Goal: Information Seeking & Learning: Learn about a topic

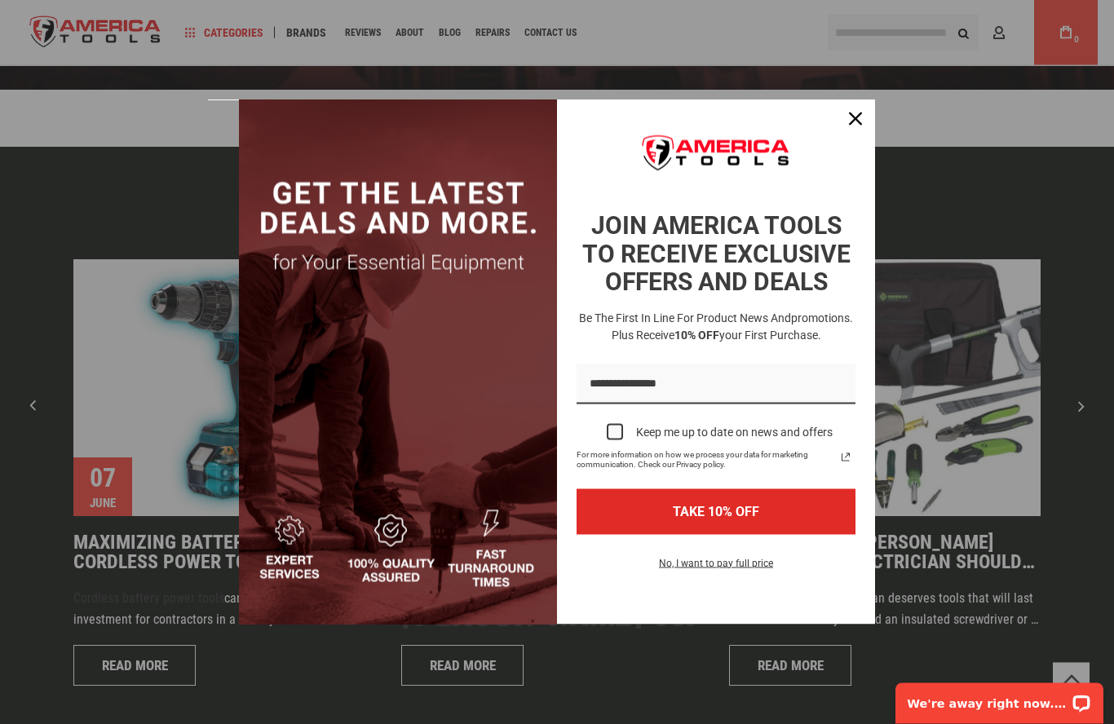
scroll to position [3394, 0]
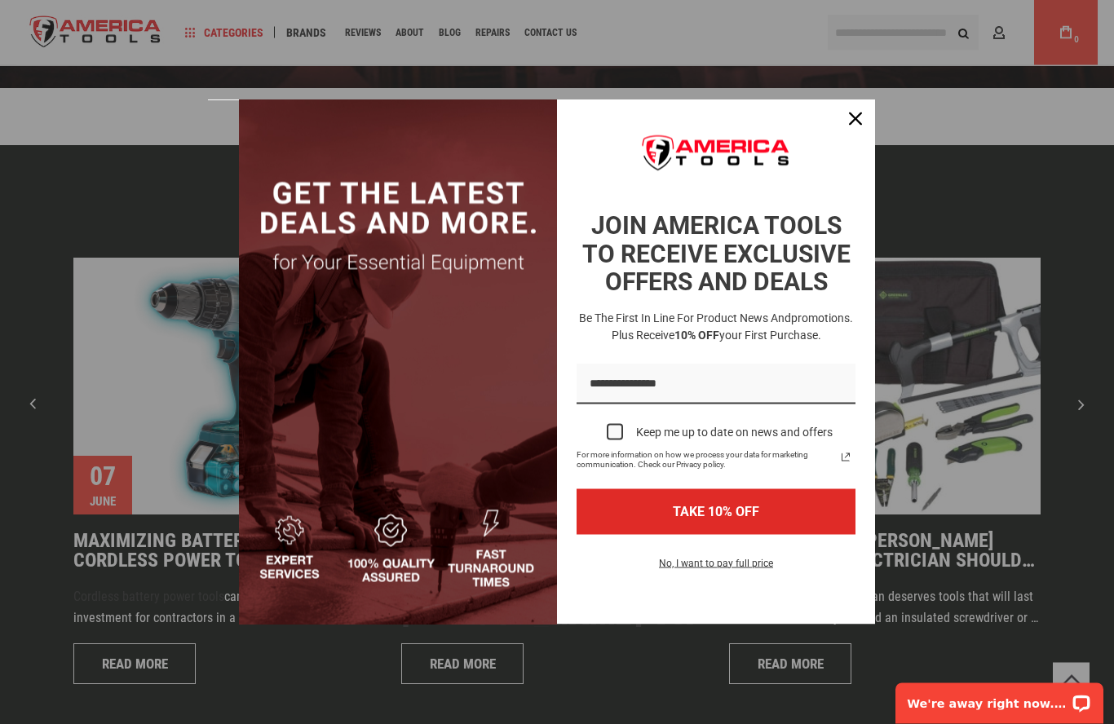
click at [856, 126] on icon "close icon" at bounding box center [855, 118] width 13 height 13
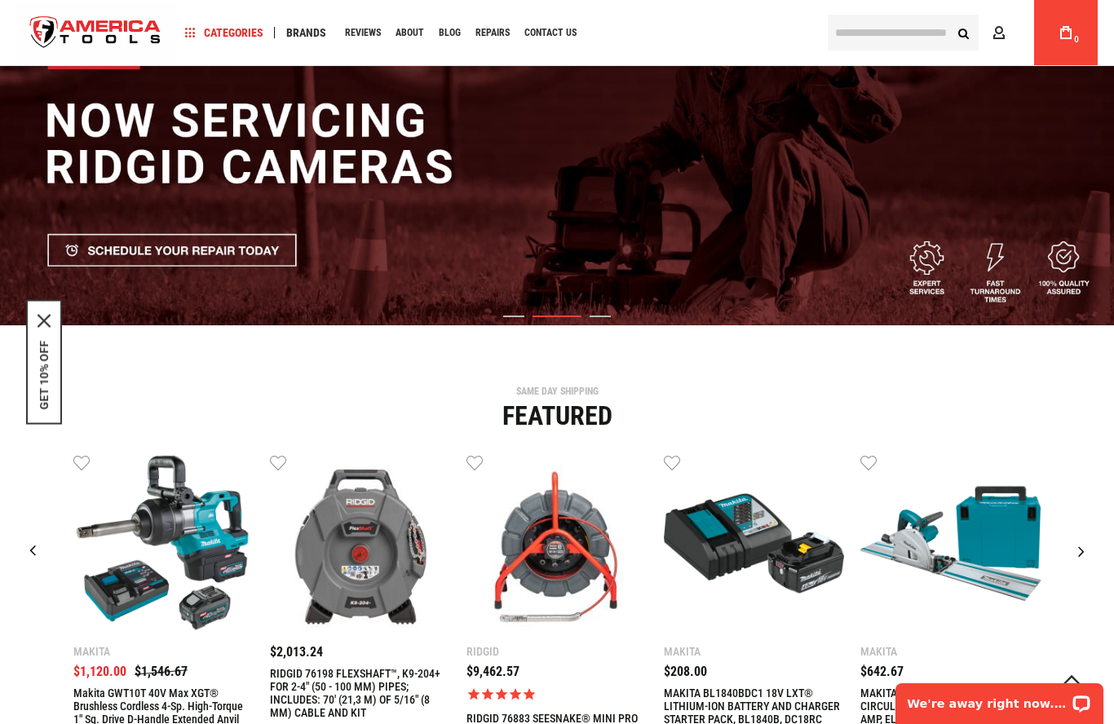
scroll to position [0, 0]
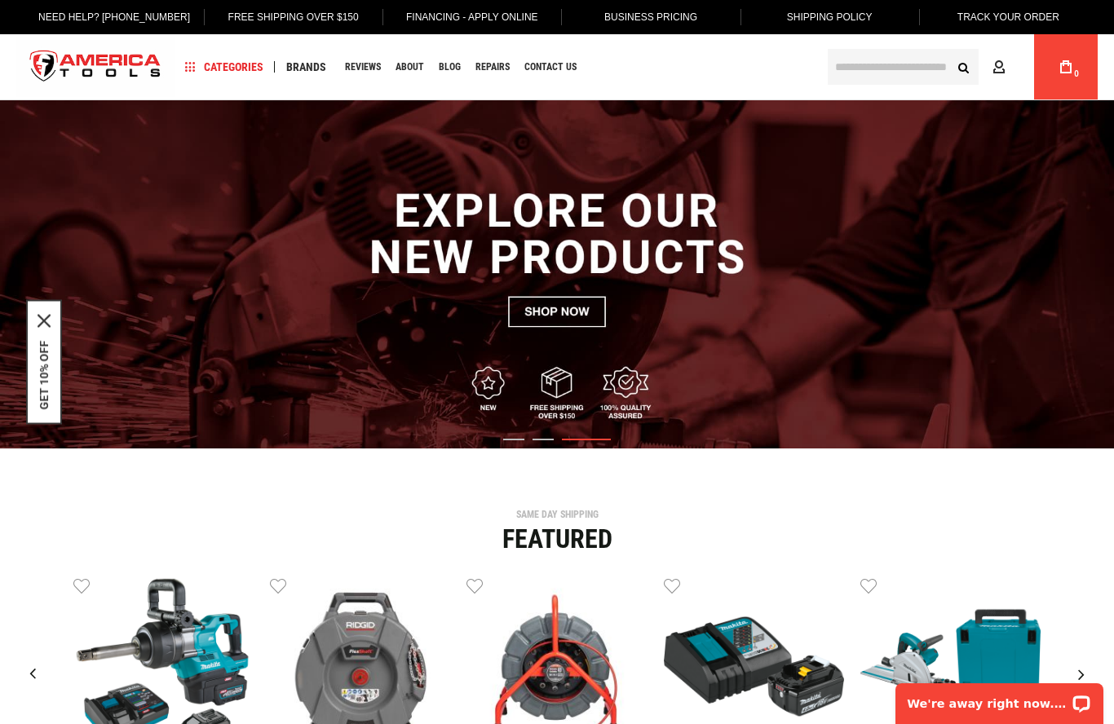
click at [543, 68] on span "Contact Us" at bounding box center [550, 67] width 52 height 10
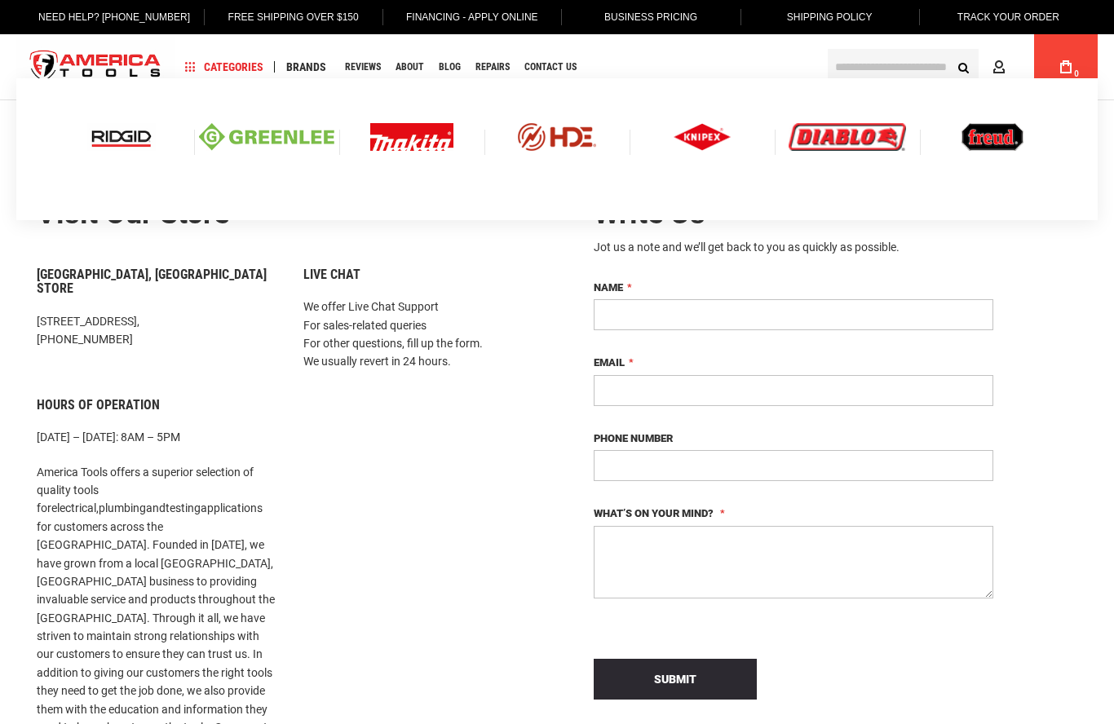
click at [271, 134] on img at bounding box center [266, 137] width 135 height 28
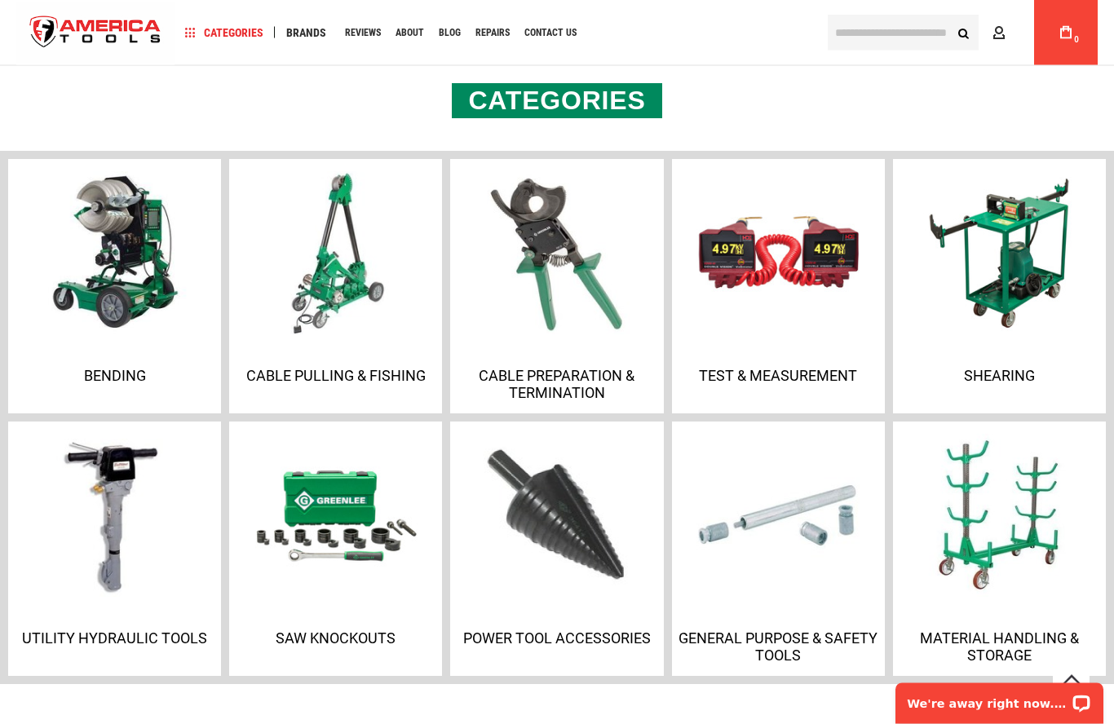
scroll to position [1036, 0]
click at [349, 582] on img at bounding box center [335, 515] width 163 height 163
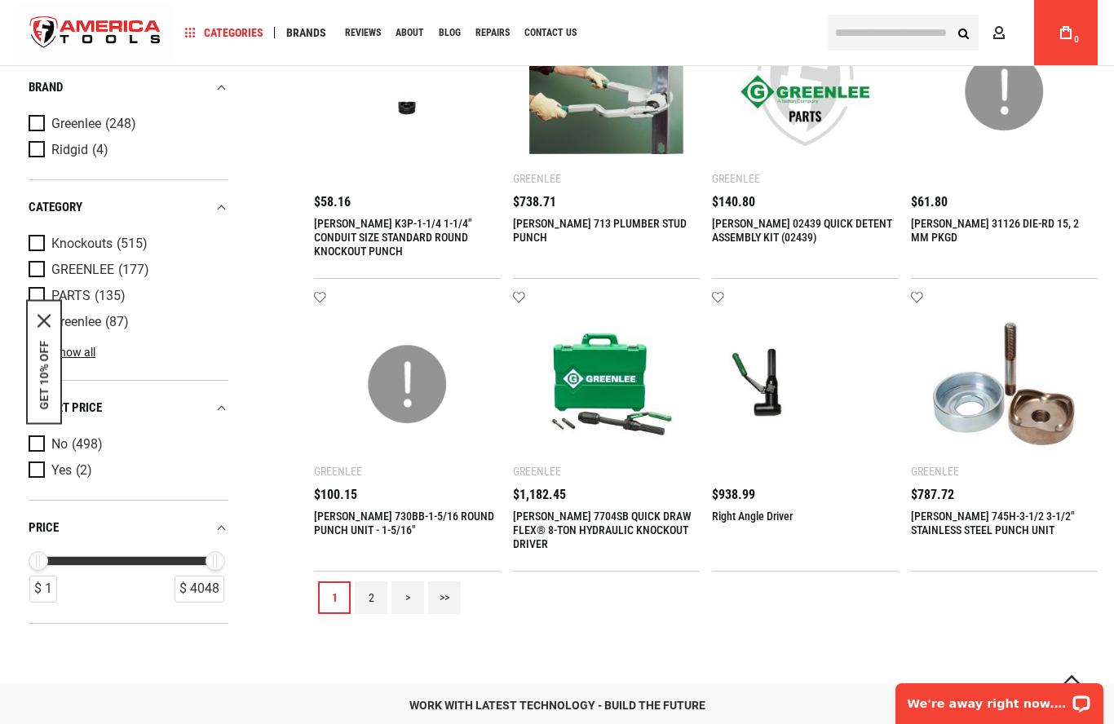
scroll to position [1348, 0]
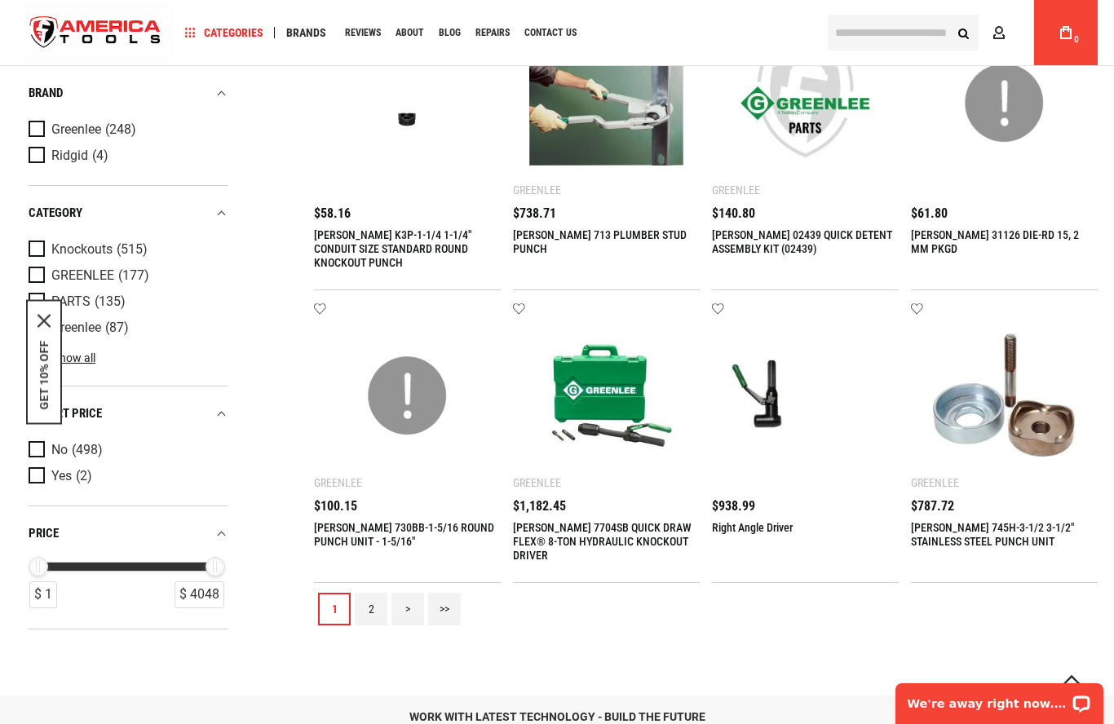
click at [365, 608] on link "2" at bounding box center [371, 609] width 33 height 33
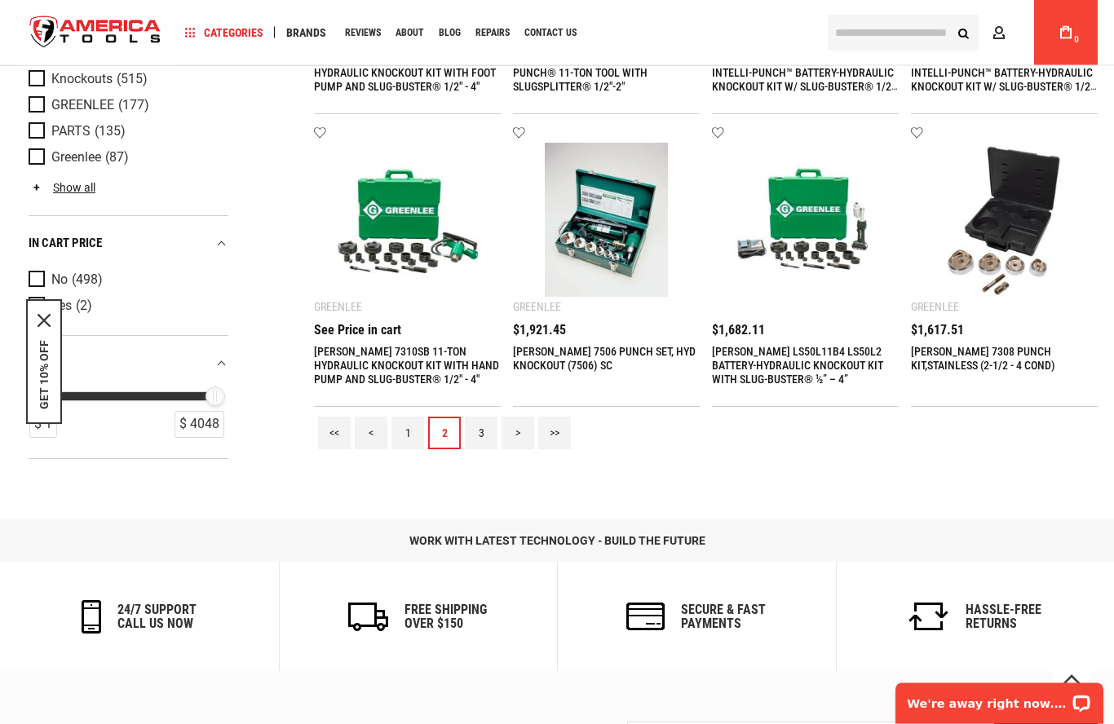
scroll to position [1537, 0]
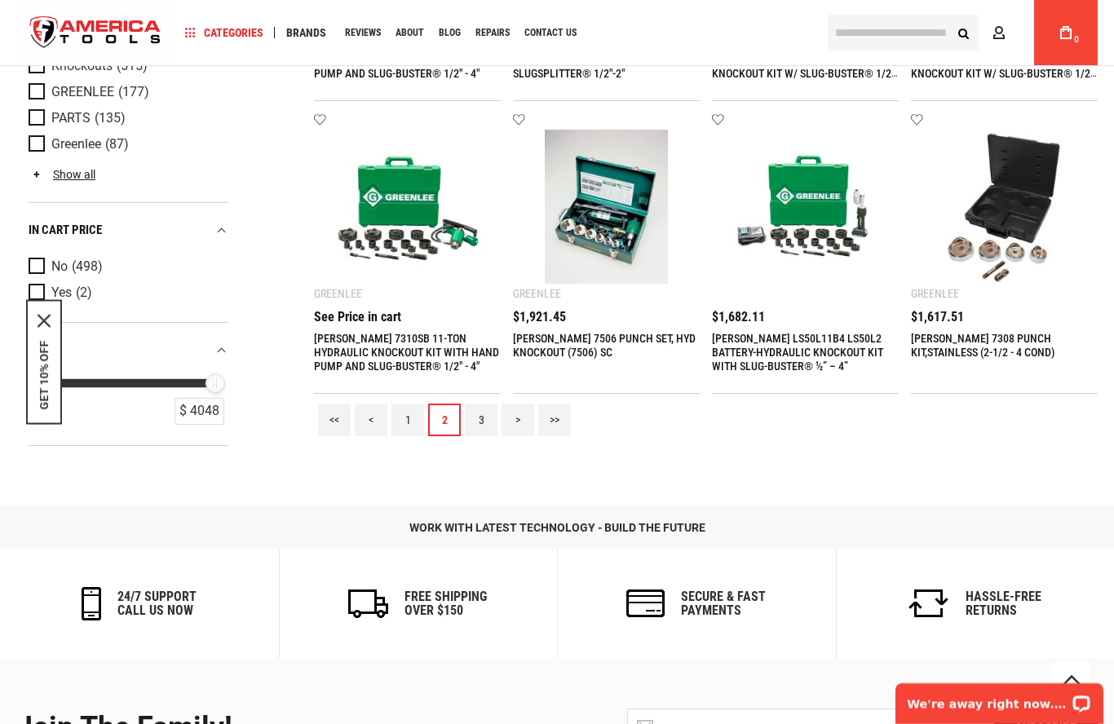
click at [475, 422] on link "3" at bounding box center [481, 420] width 33 height 33
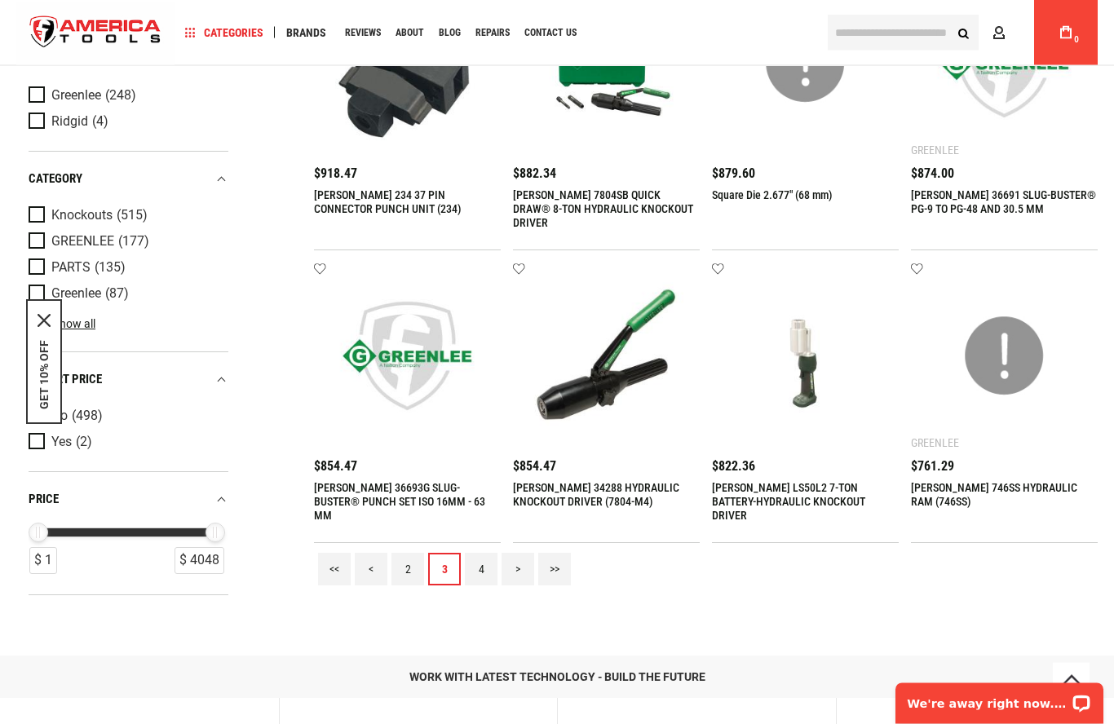
scroll to position [1385, 0]
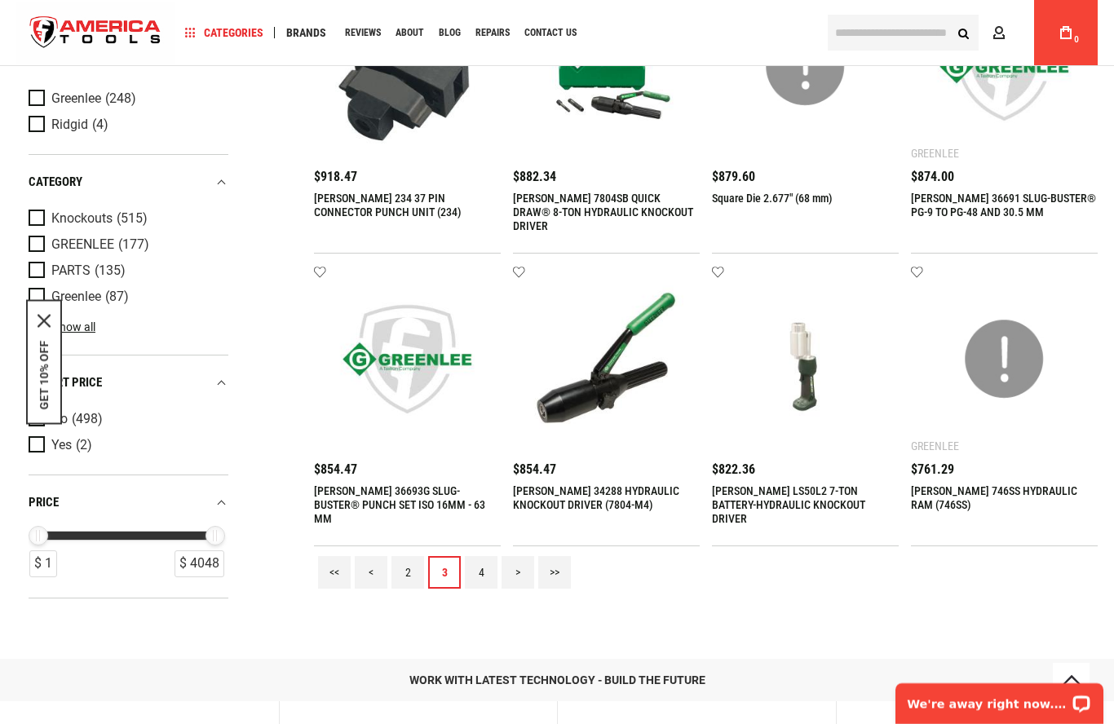
click at [479, 580] on link "4" at bounding box center [481, 572] width 33 height 33
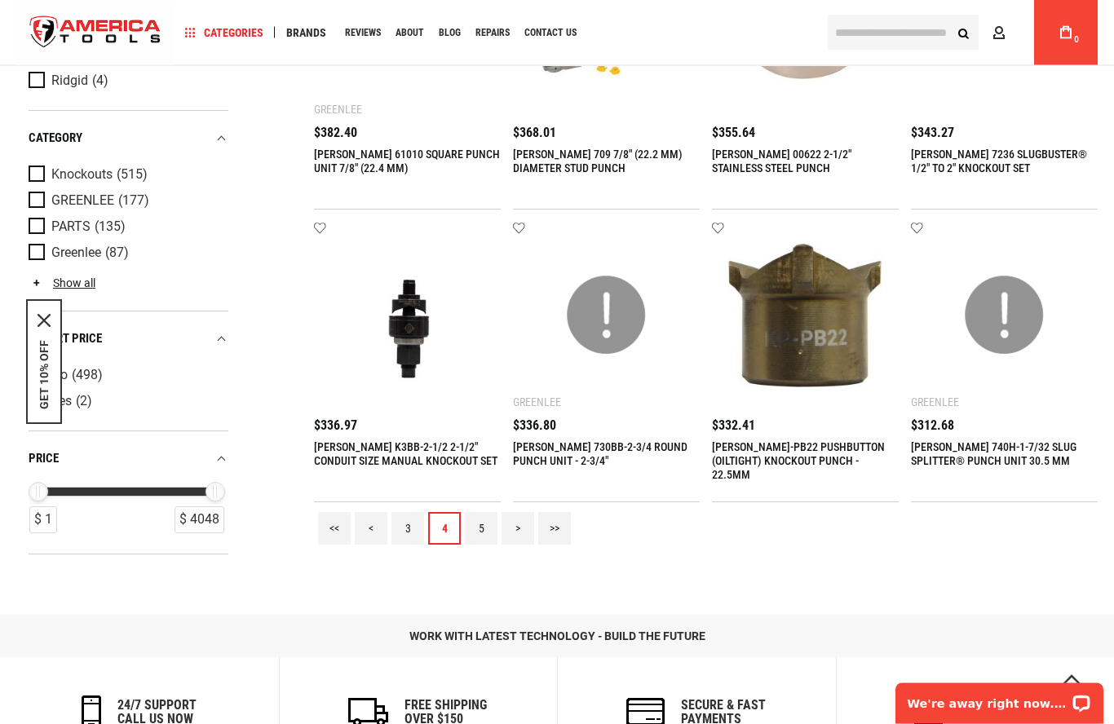
scroll to position [1439, 0]
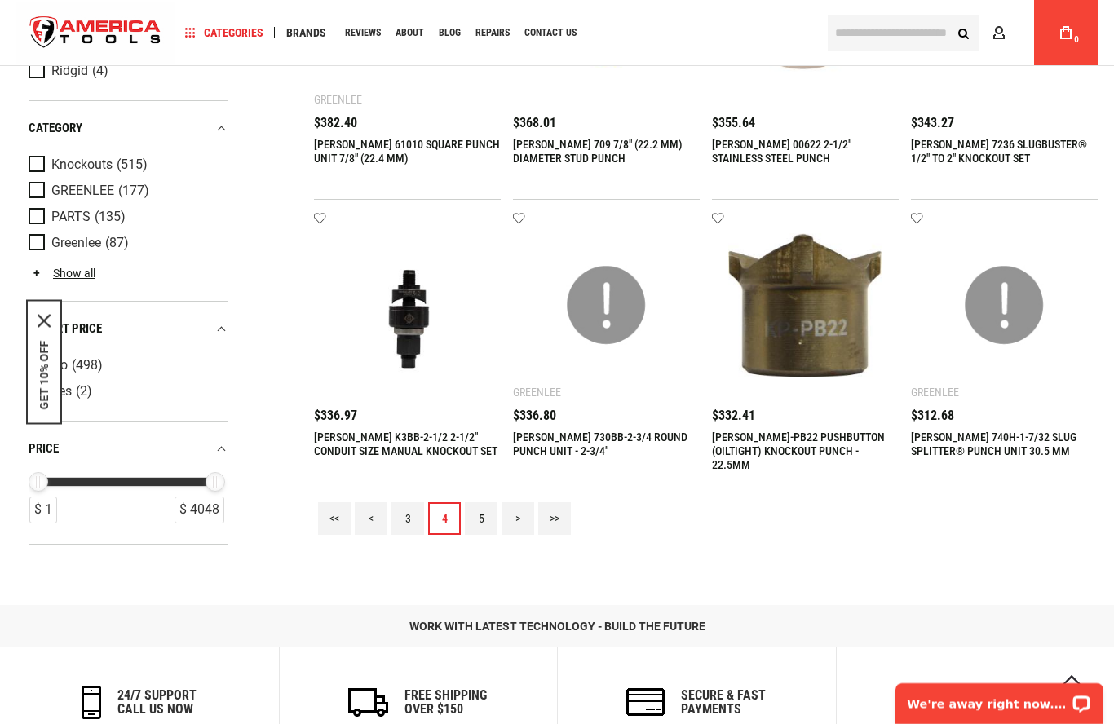
click at [483, 514] on link "5" at bounding box center [481, 518] width 33 height 33
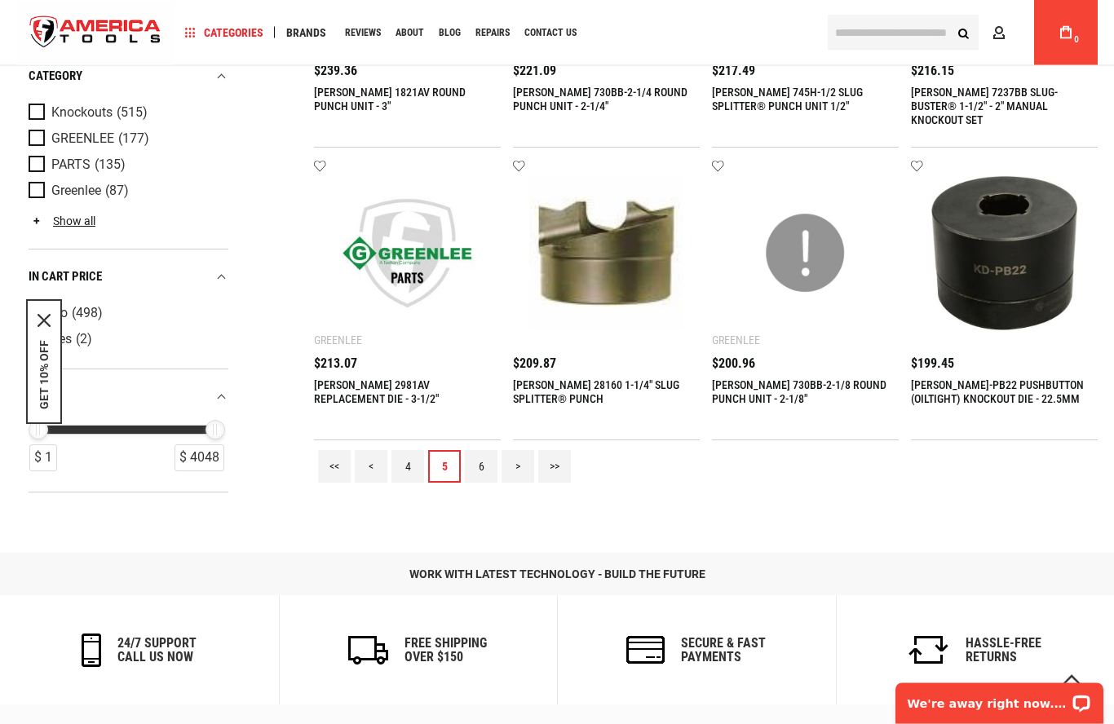
scroll to position [1486, 0]
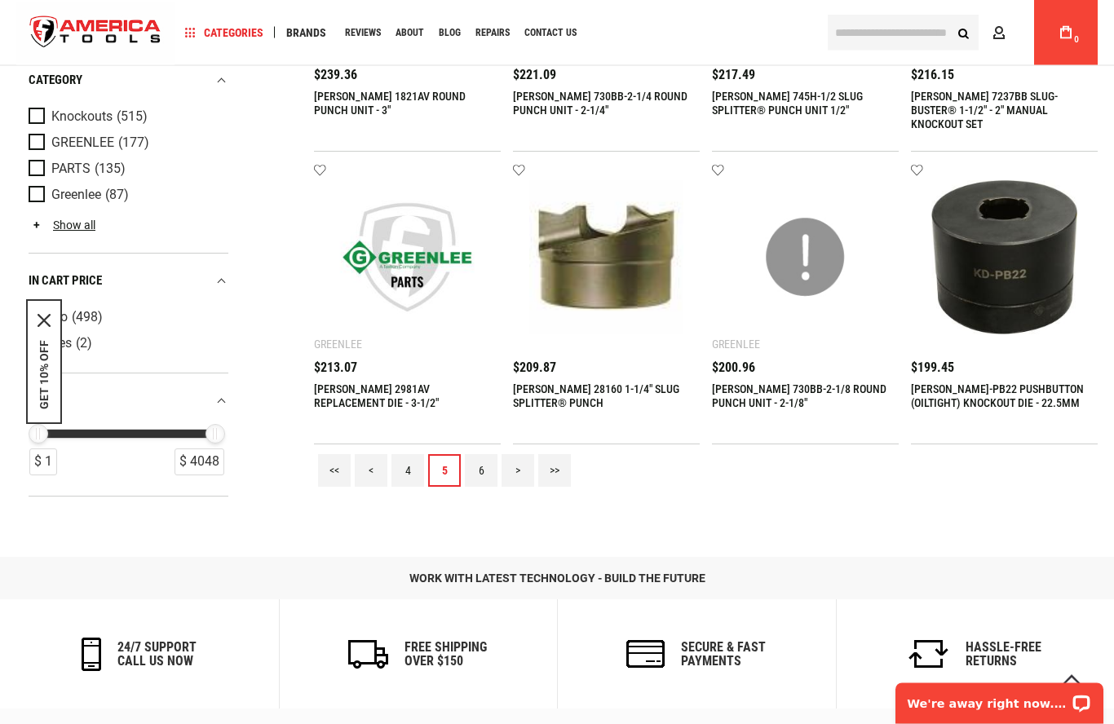
click at [483, 474] on link "6" at bounding box center [481, 471] width 33 height 33
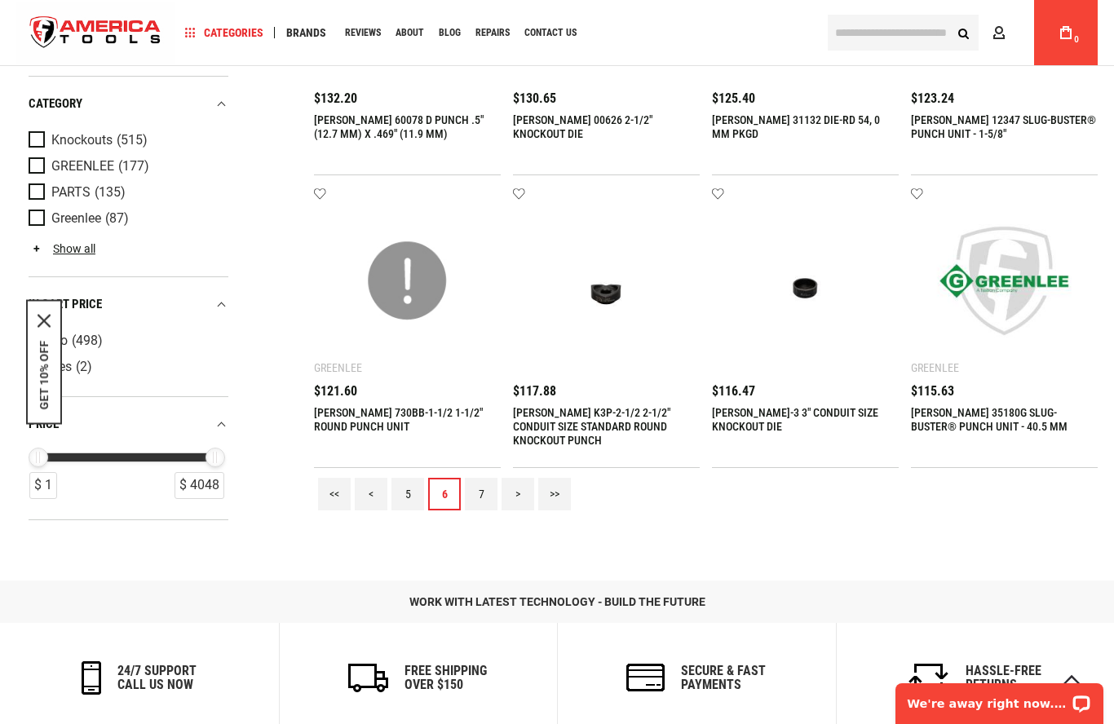
scroll to position [1428, 0]
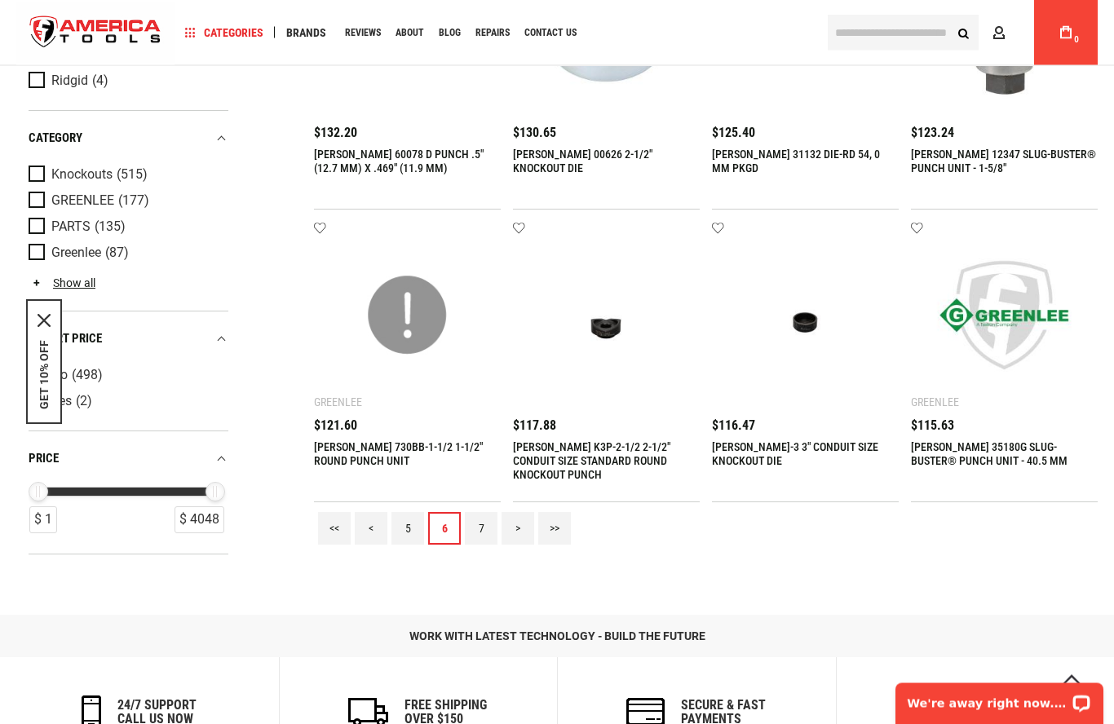
click at [483, 524] on link "7" at bounding box center [481, 529] width 33 height 33
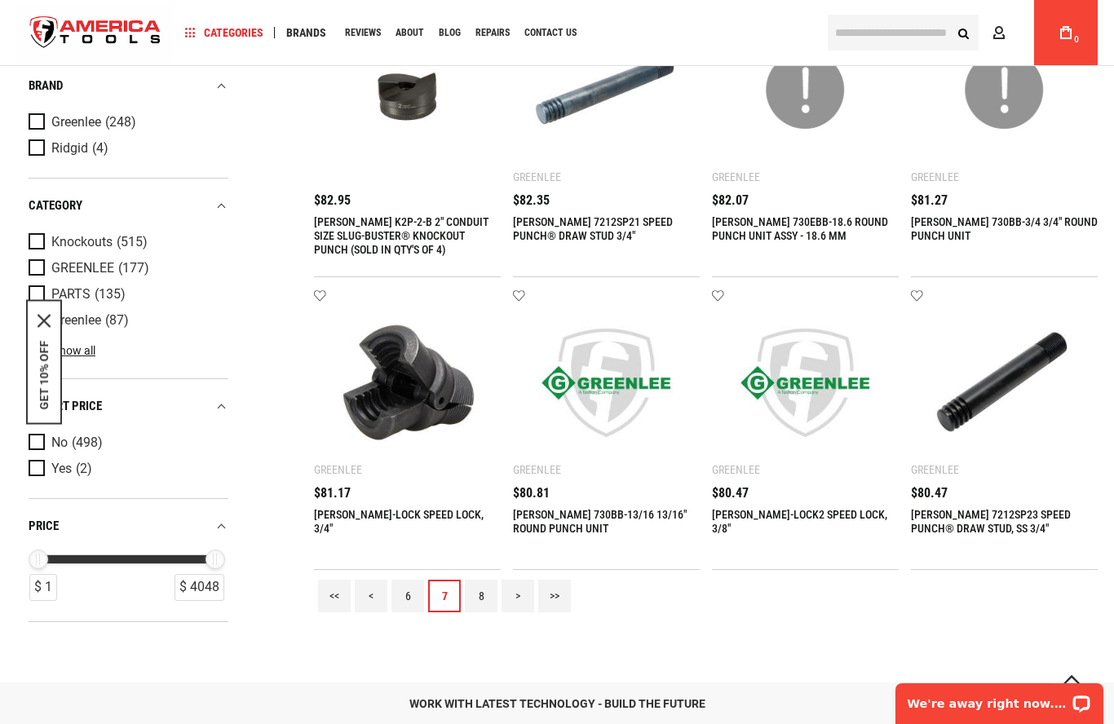
scroll to position [1360, 0]
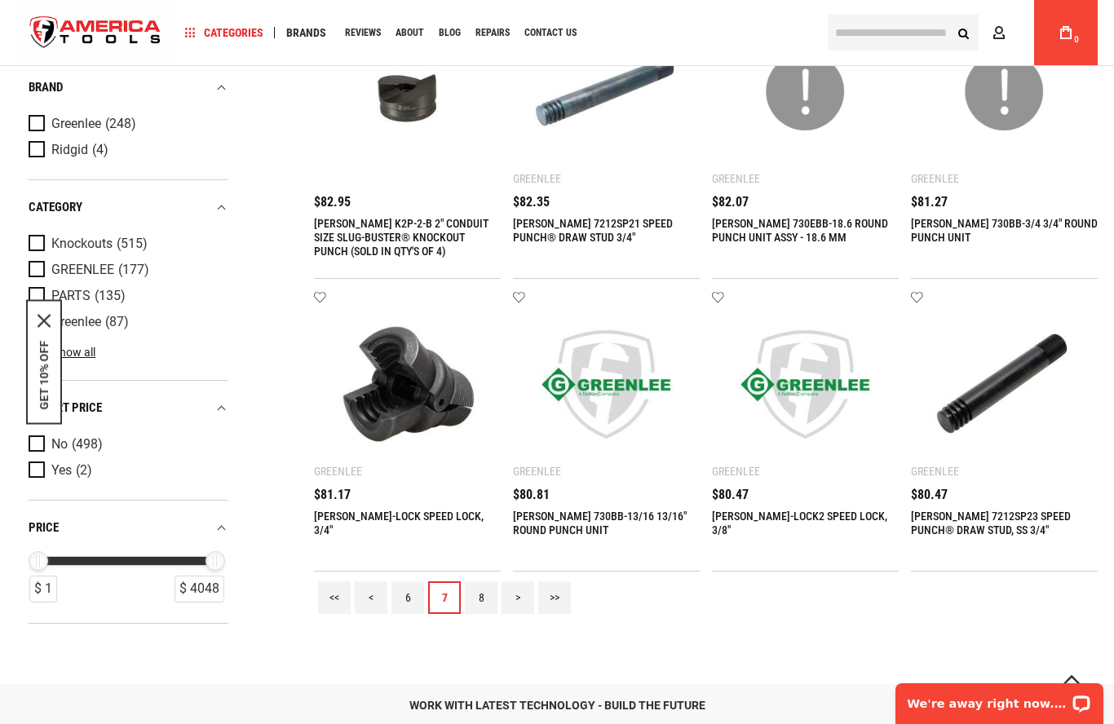
click at [483, 590] on link "8" at bounding box center [481, 597] width 33 height 33
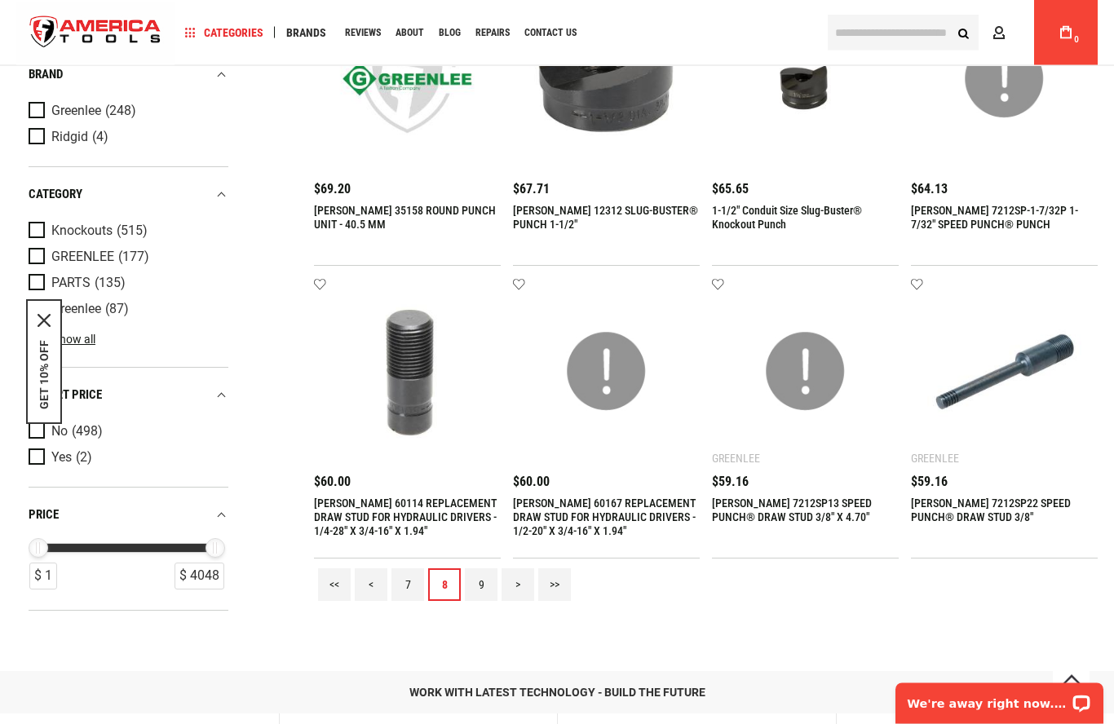
scroll to position [1374, 0]
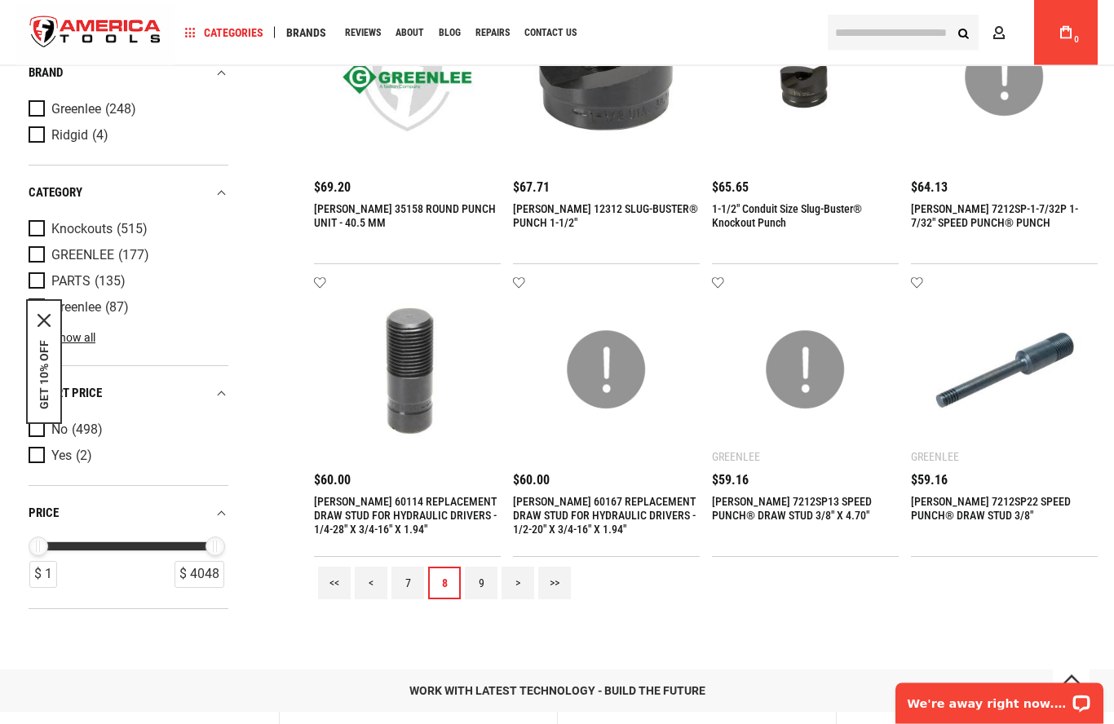
click at [481, 573] on link "9" at bounding box center [481, 583] width 33 height 33
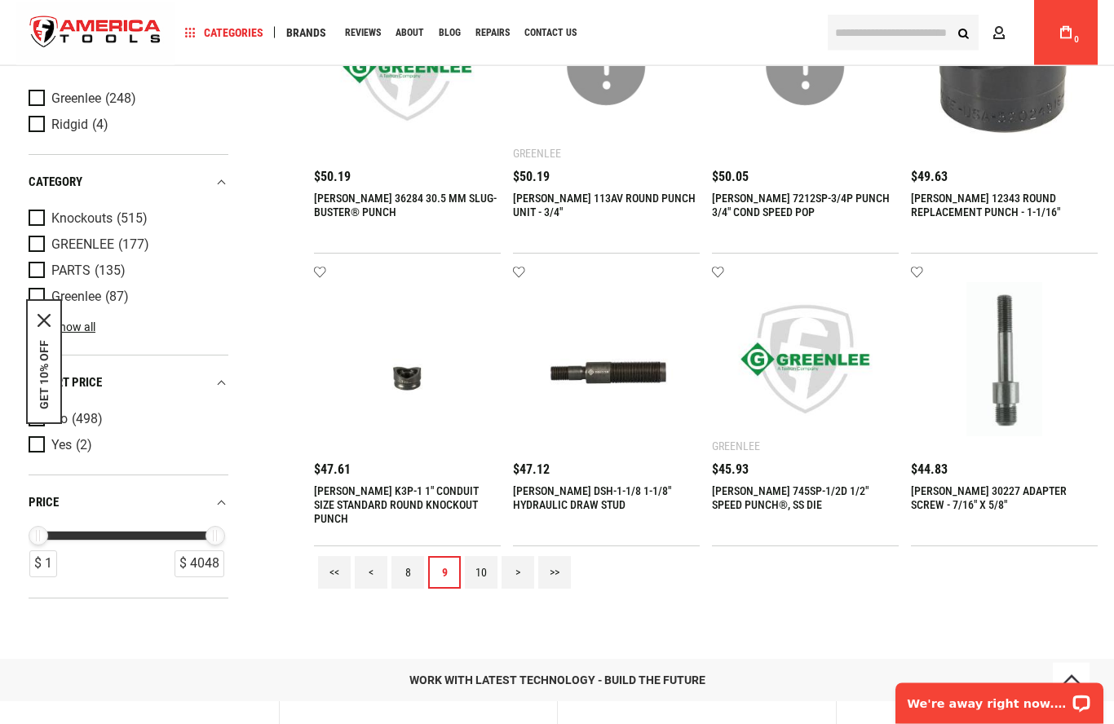
scroll to position [1385, 0]
click at [480, 560] on link "10" at bounding box center [481, 572] width 33 height 33
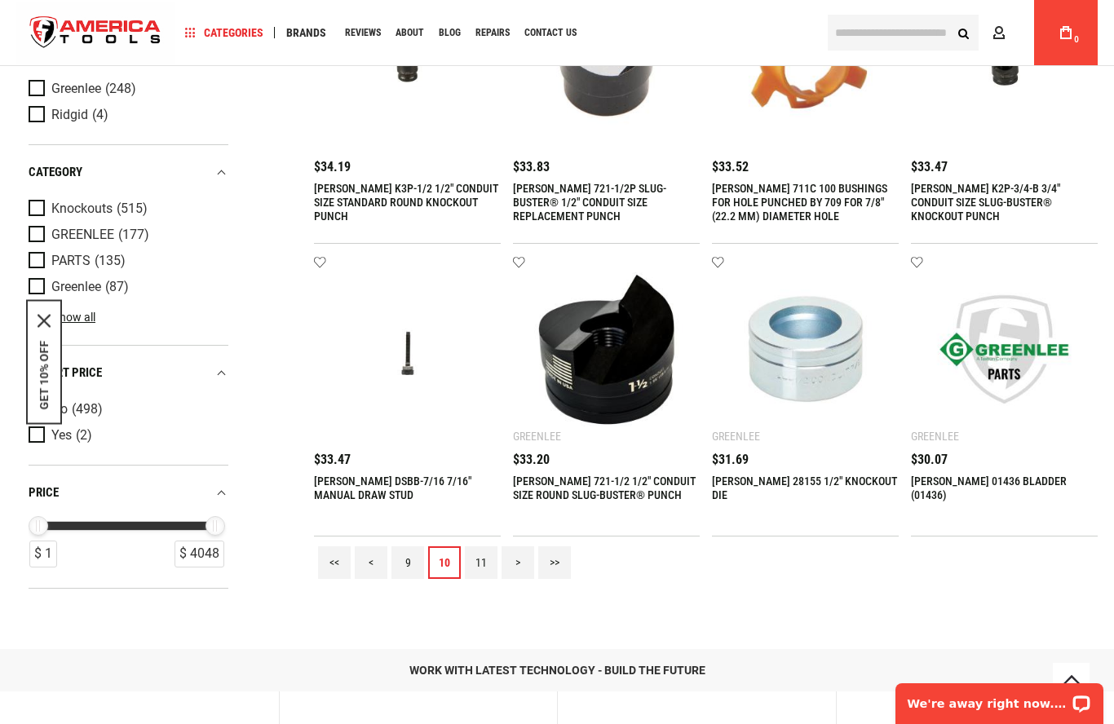
scroll to position [1393, 0]
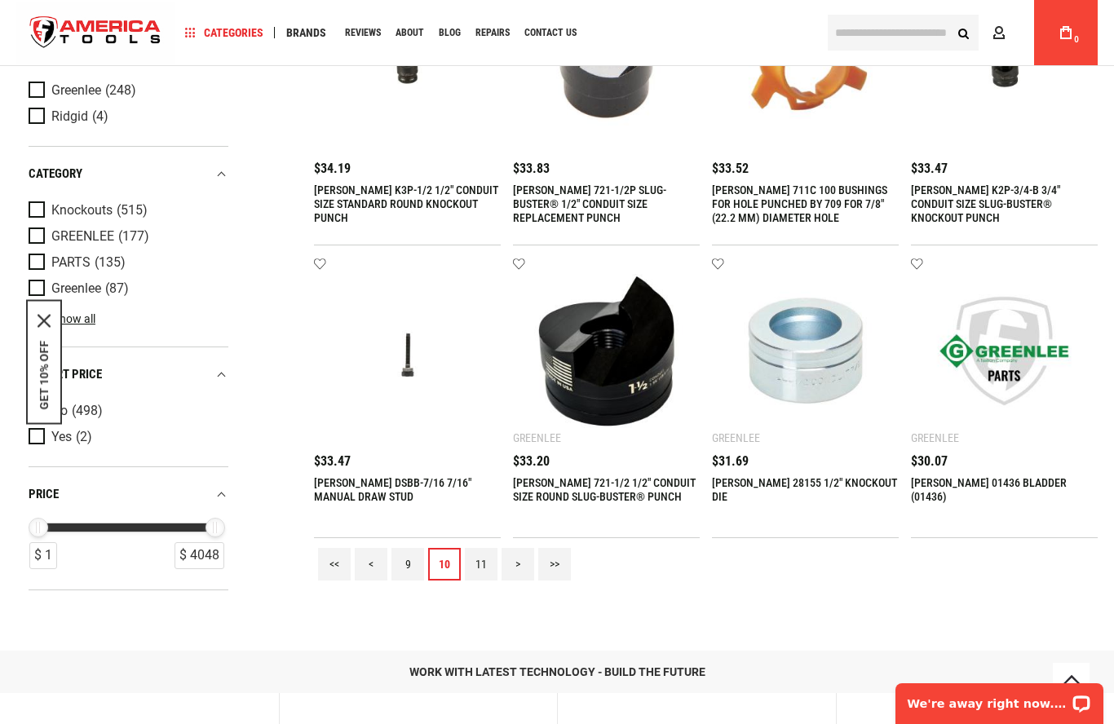
click at [480, 557] on link "11" at bounding box center [481, 564] width 33 height 33
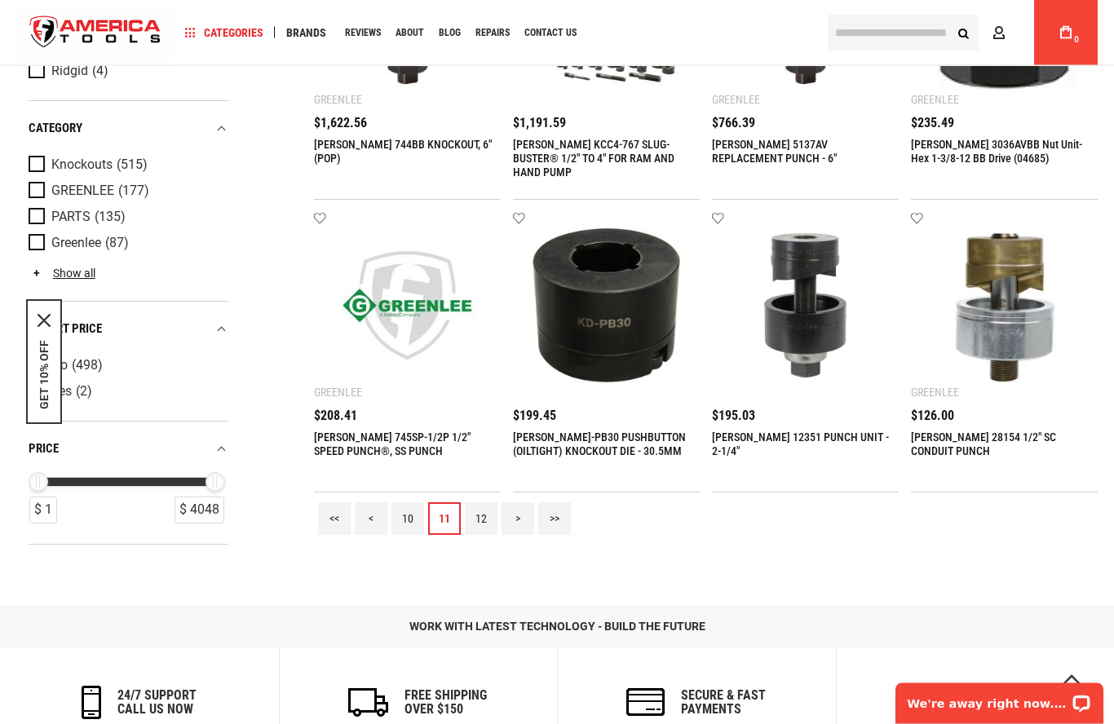
scroll to position [1440, 0]
click at [474, 518] on link "12" at bounding box center [481, 517] width 33 height 33
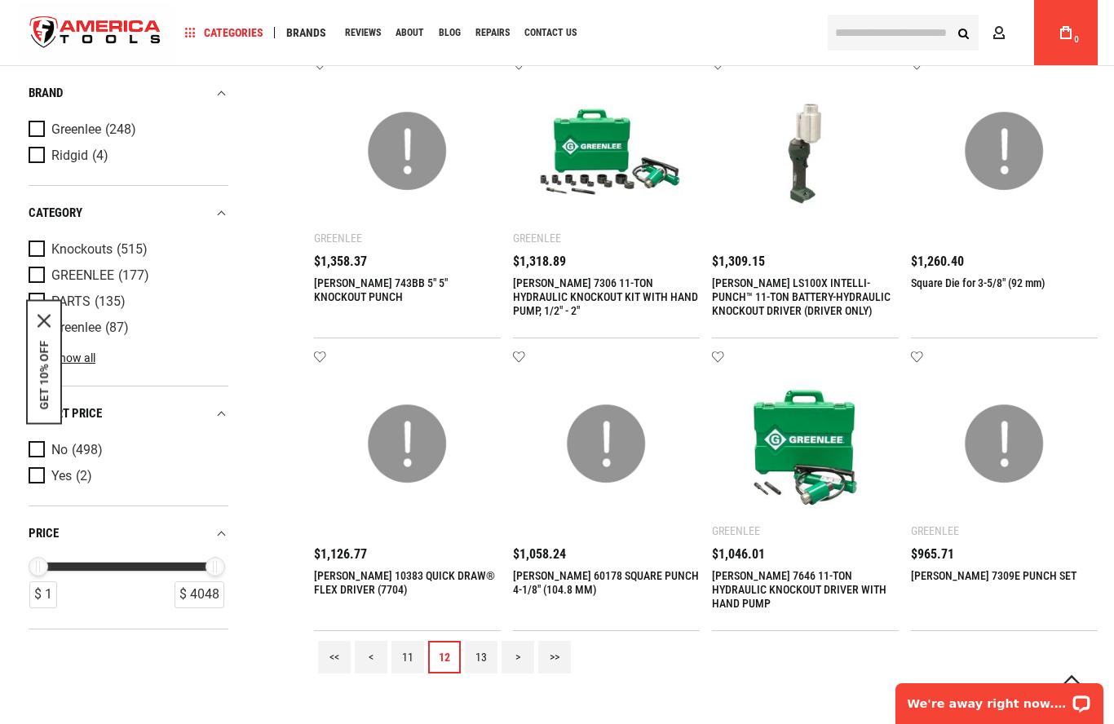
scroll to position [1303, 0]
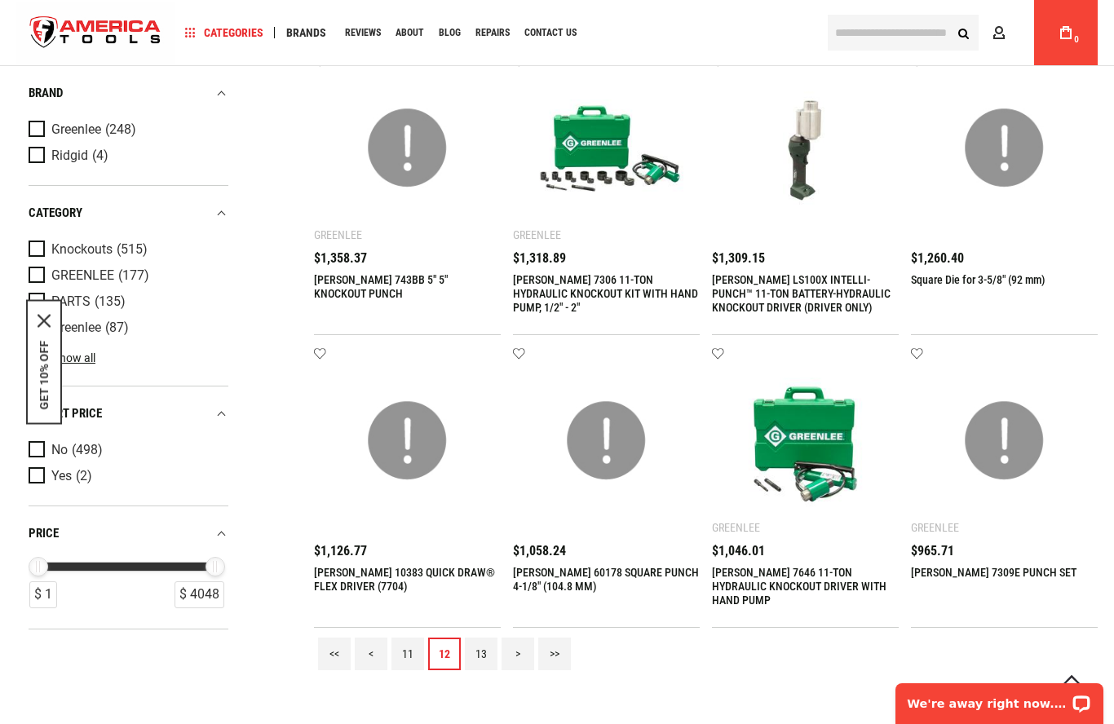
click at [480, 650] on link "13" at bounding box center [481, 653] width 33 height 33
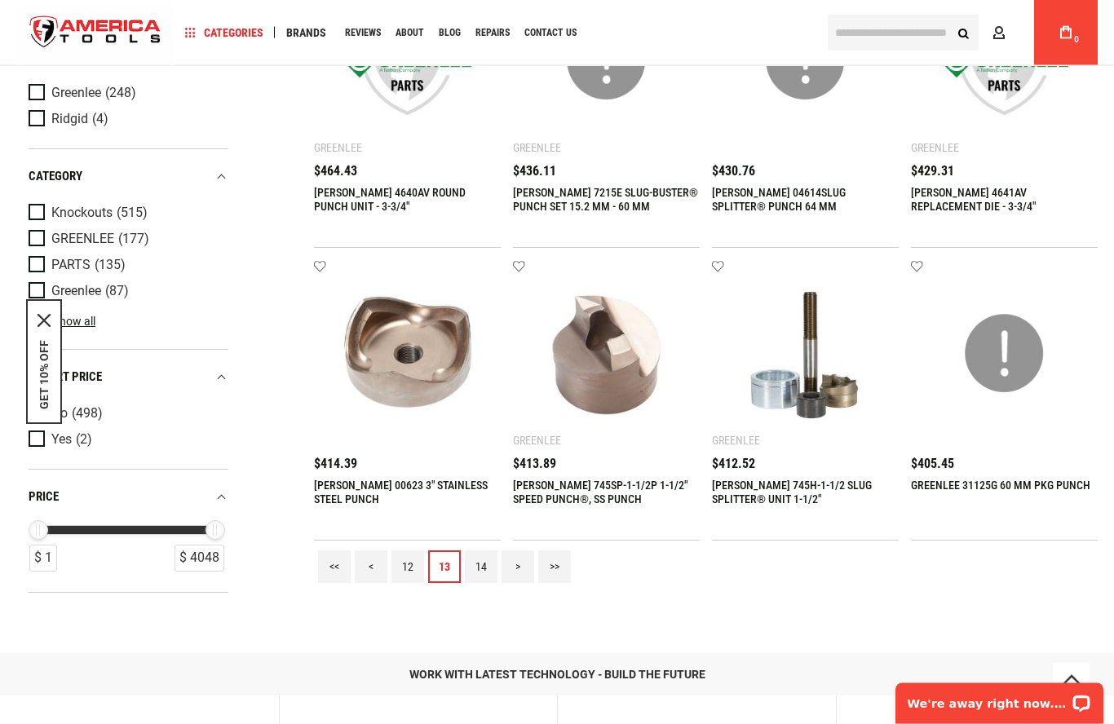
scroll to position [1390, 0]
click at [481, 562] on link "14" at bounding box center [481, 567] width 33 height 33
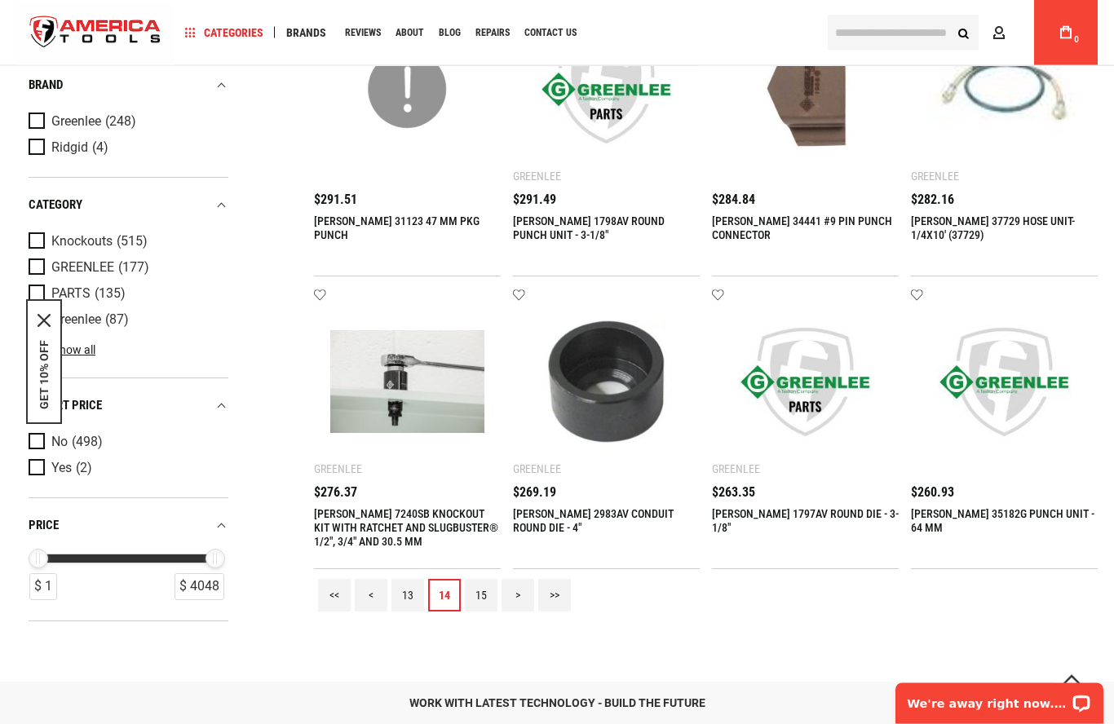
scroll to position [1365, 0]
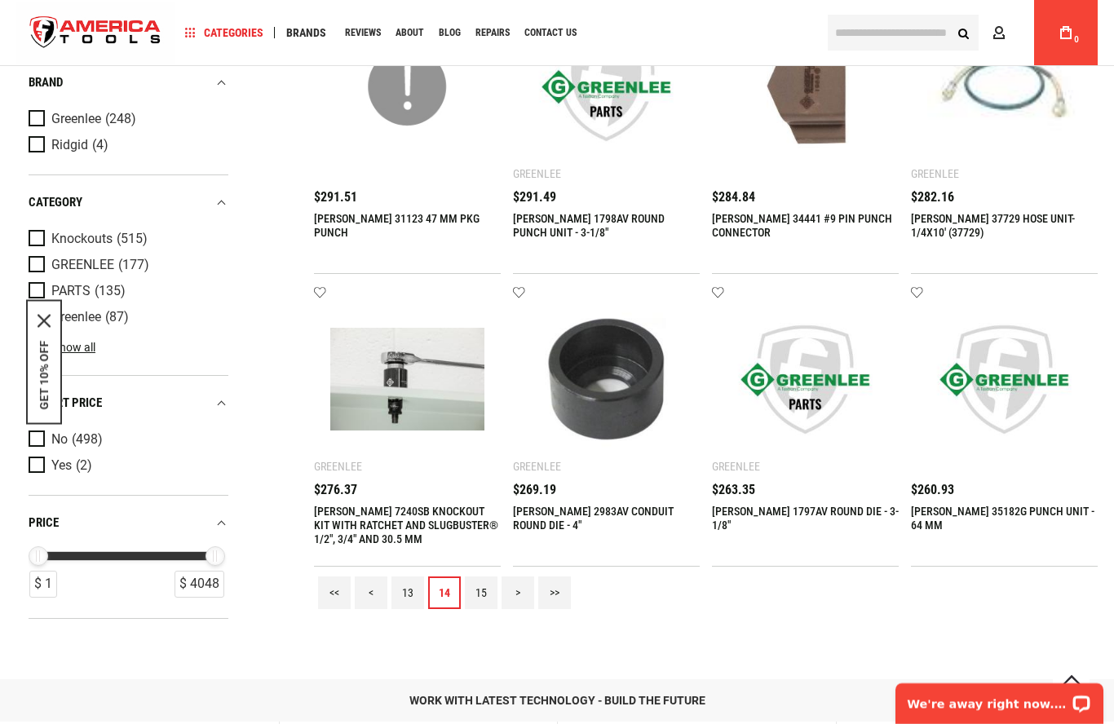
click at [473, 584] on link "15" at bounding box center [481, 592] width 33 height 33
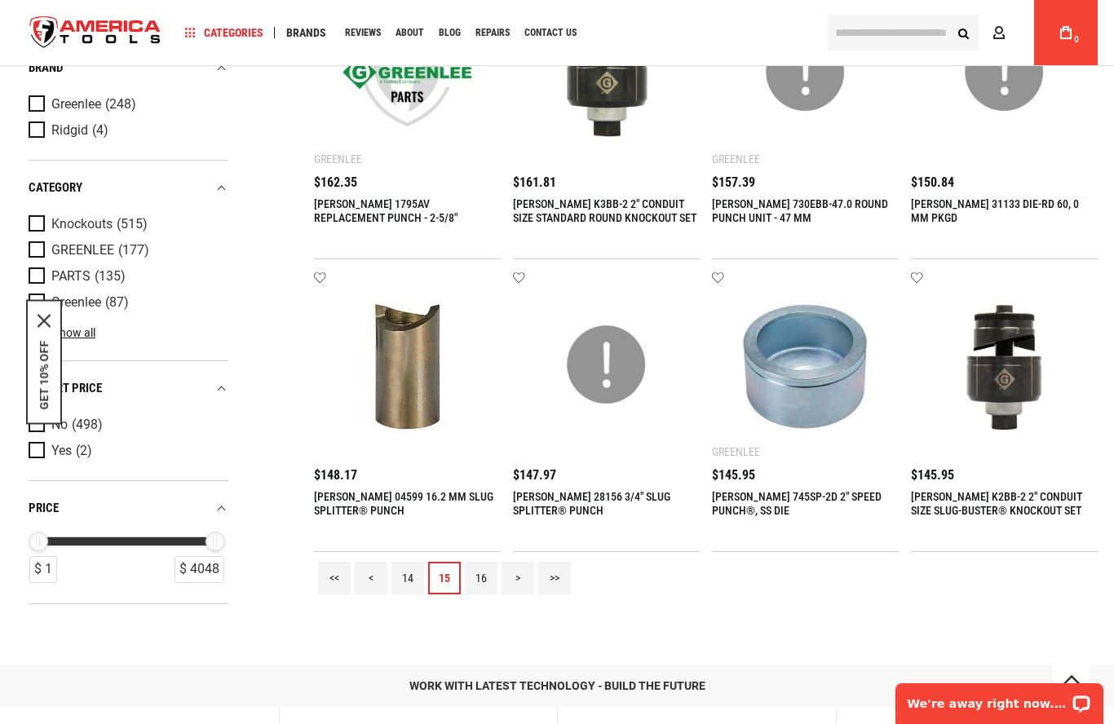
scroll to position [1384, 0]
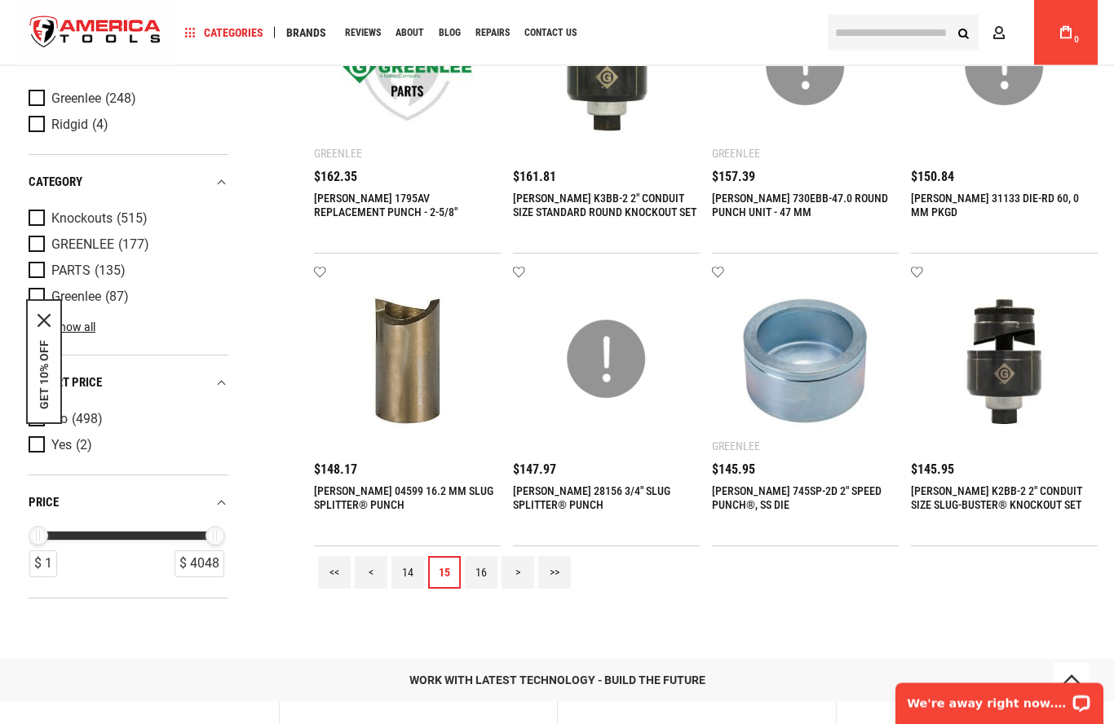
click at [480, 579] on link "16" at bounding box center [481, 573] width 33 height 33
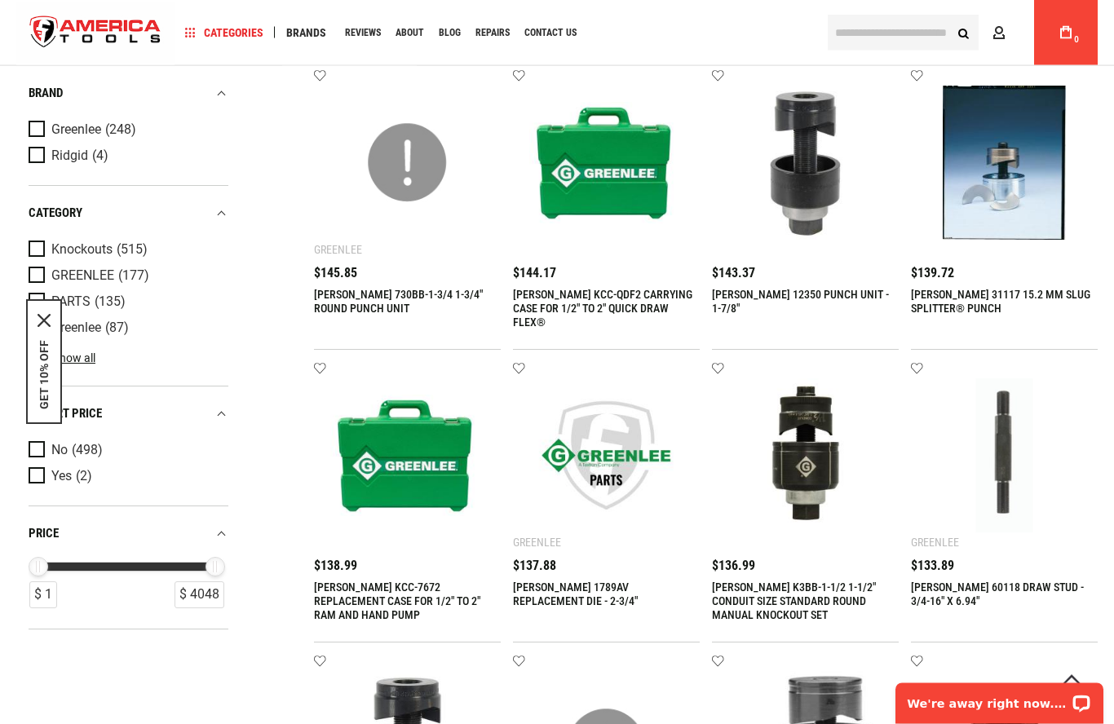
scroll to position [122, 0]
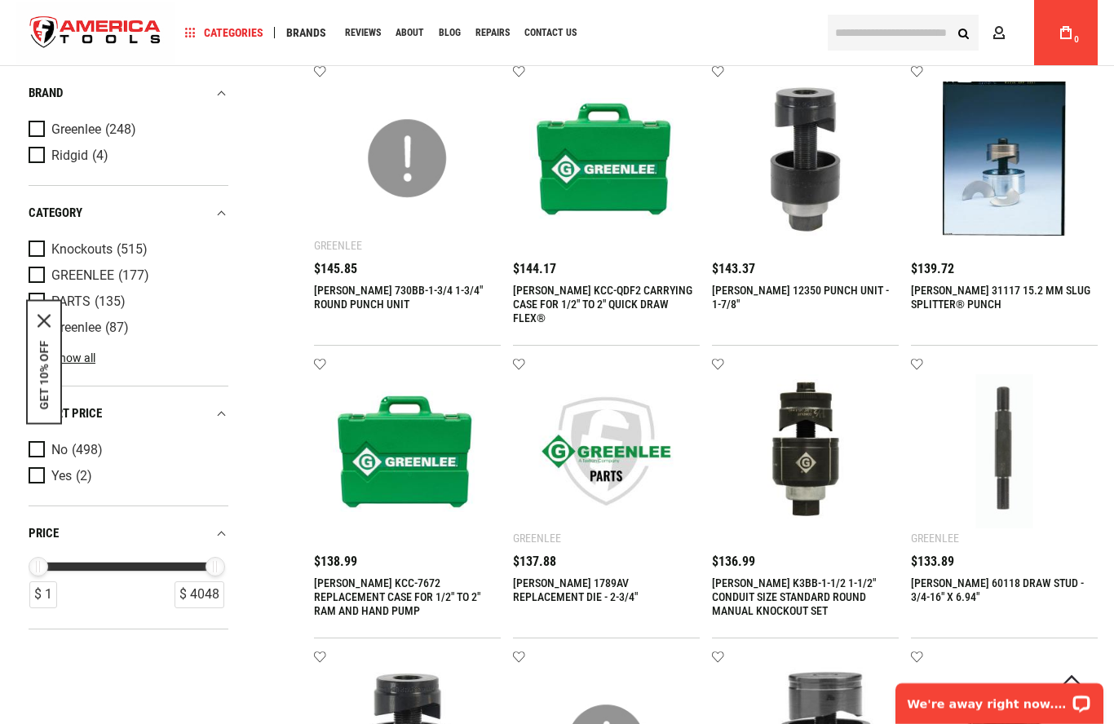
click at [996, 179] on img at bounding box center [1004, 159] width 154 height 154
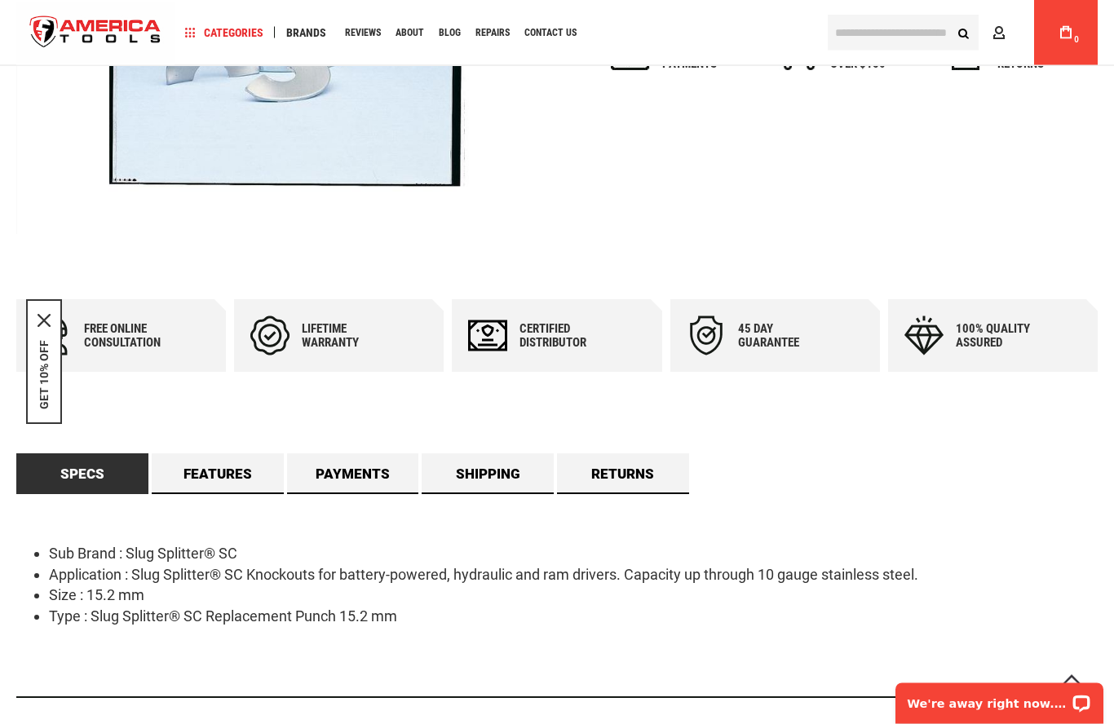
scroll to position [452, 0]
click at [211, 471] on link "Features" at bounding box center [218, 473] width 132 height 41
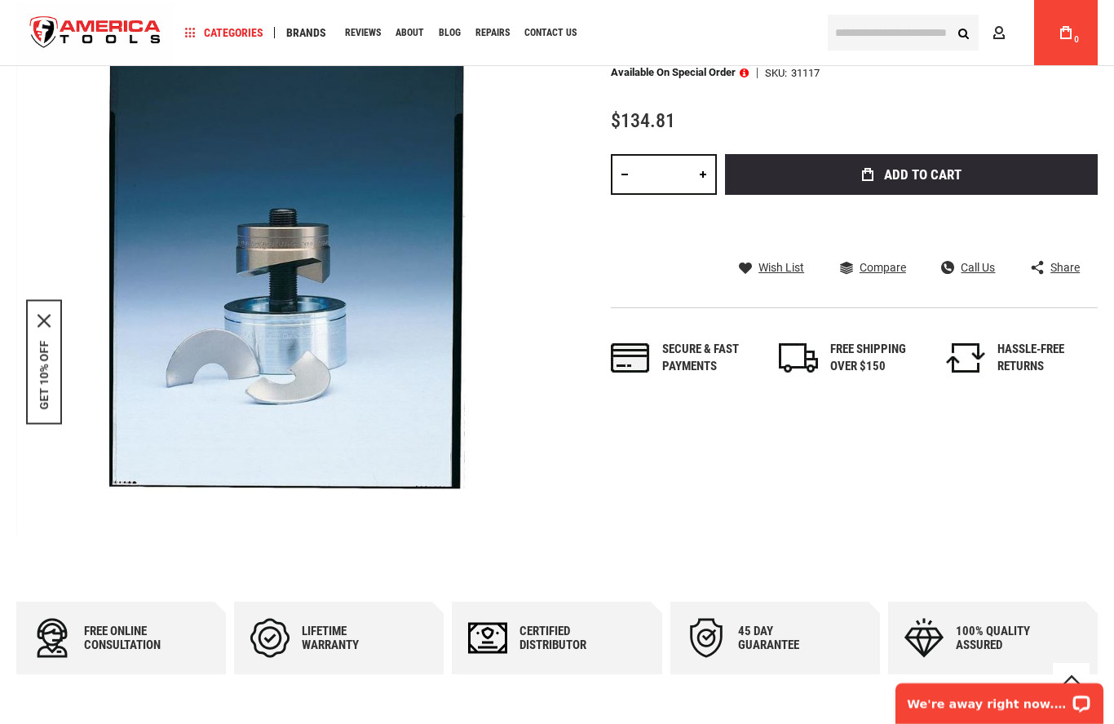
scroll to position [0, 0]
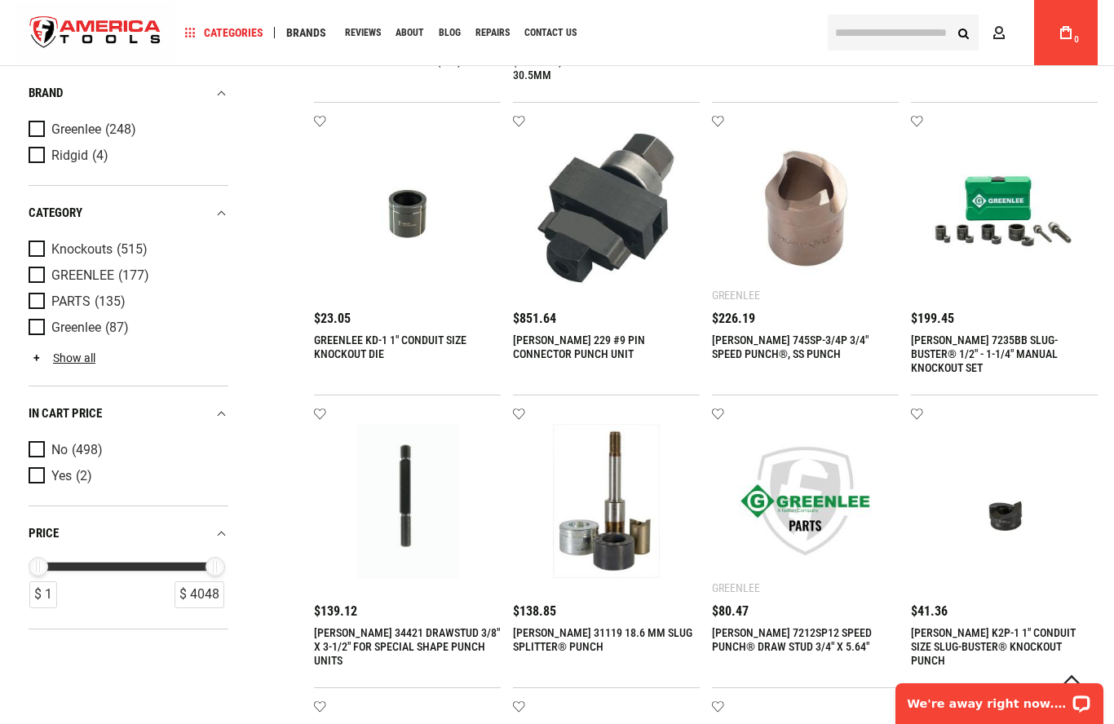
scroll to position [687, 0]
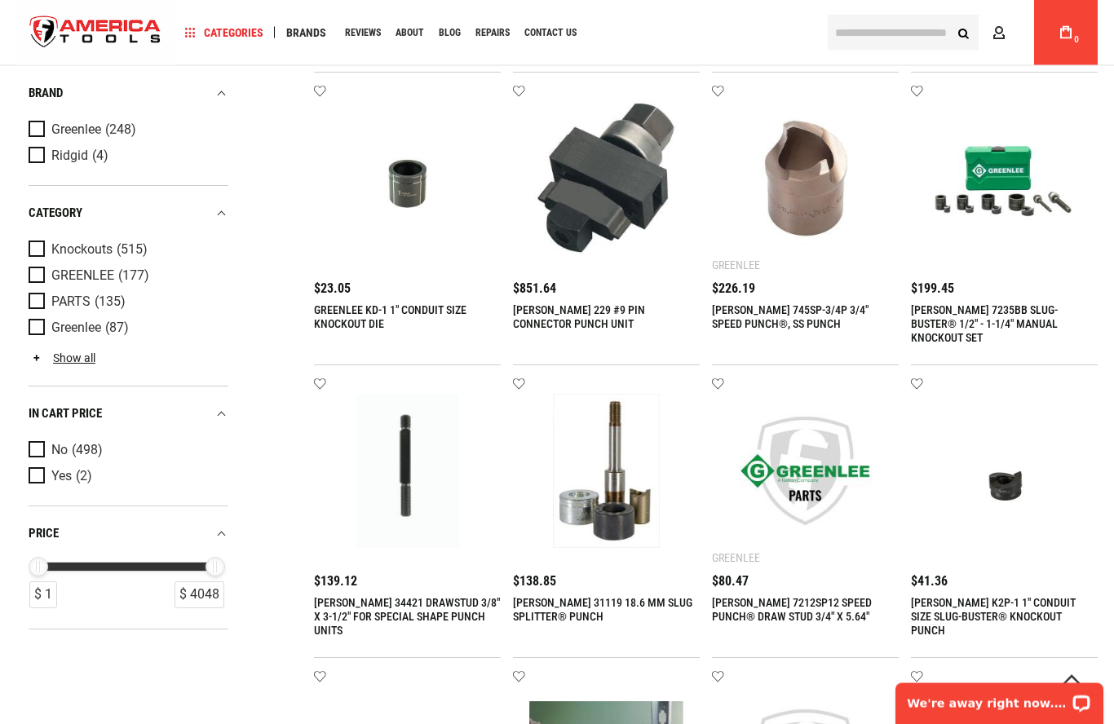
click at [615, 545] on img at bounding box center [606, 472] width 154 height 154
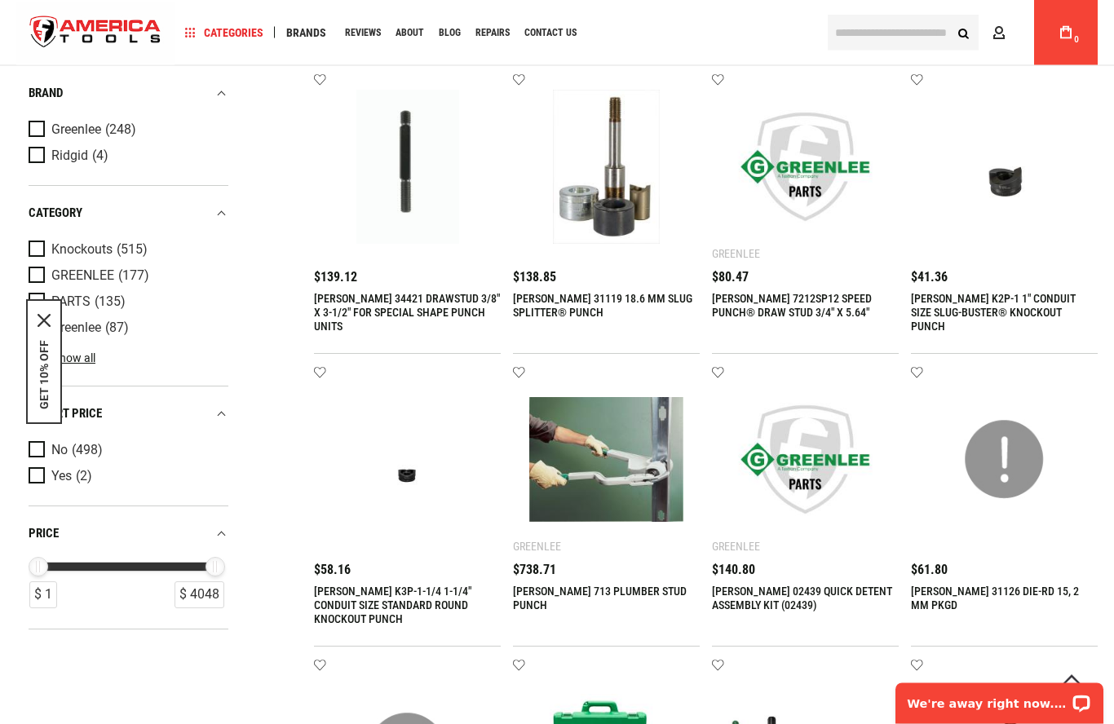
scroll to position [993, 0]
click at [51, 328] on icon "close icon" at bounding box center [43, 321] width 13 height 13
click at [82, 347] on div "Knockouts (515) [GEOGRAPHIC_DATA] (177) PARTS (135) [GEOGRAPHIC_DATA] (87) Stan…" at bounding box center [129, 310] width 200 height 149
click at [76, 360] on link "Show all" at bounding box center [62, 357] width 67 height 13
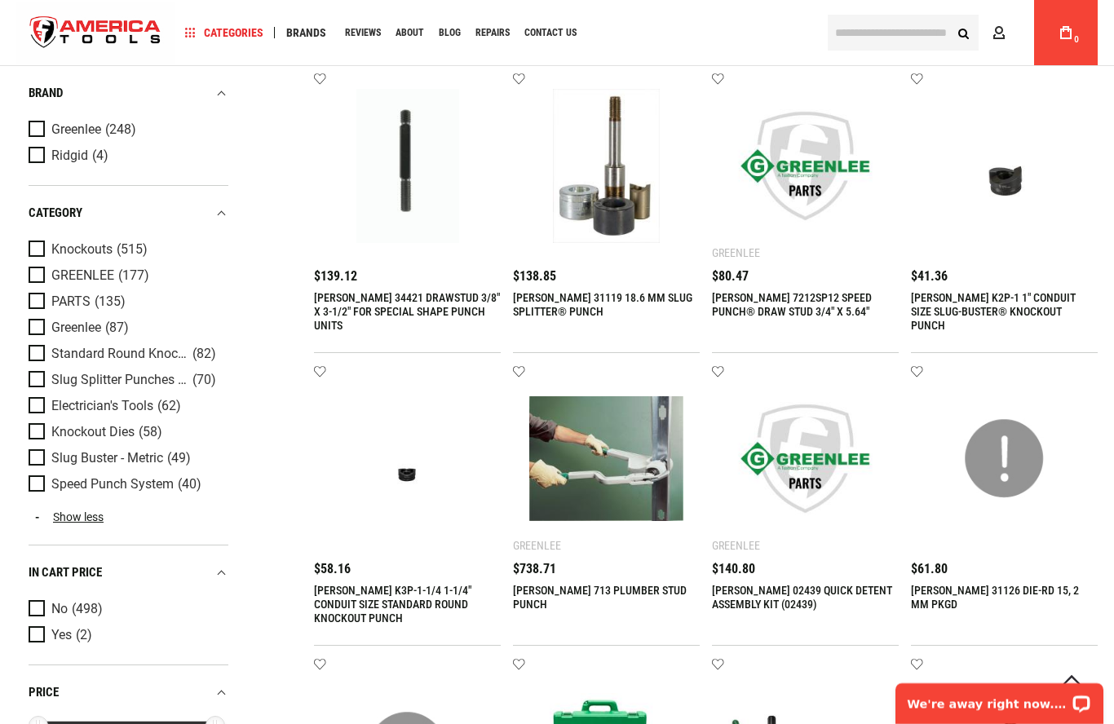
click at [39, 439] on span "Product Filters" at bounding box center [40, 432] width 23 height 18
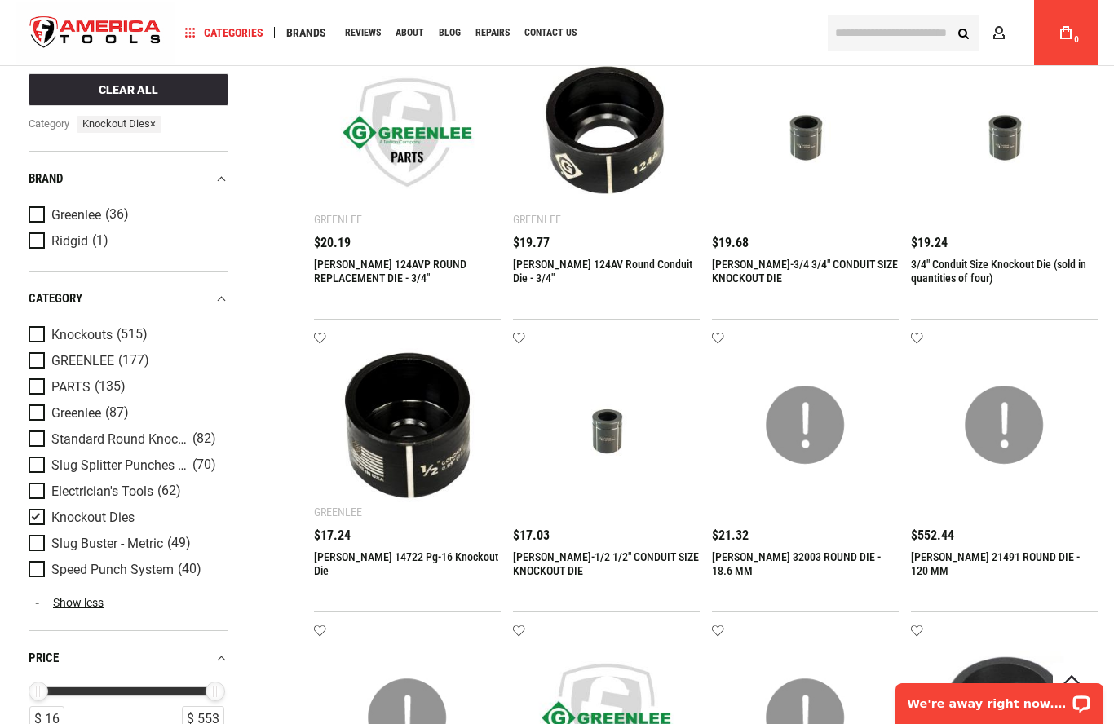
scroll to position [1074, 0]
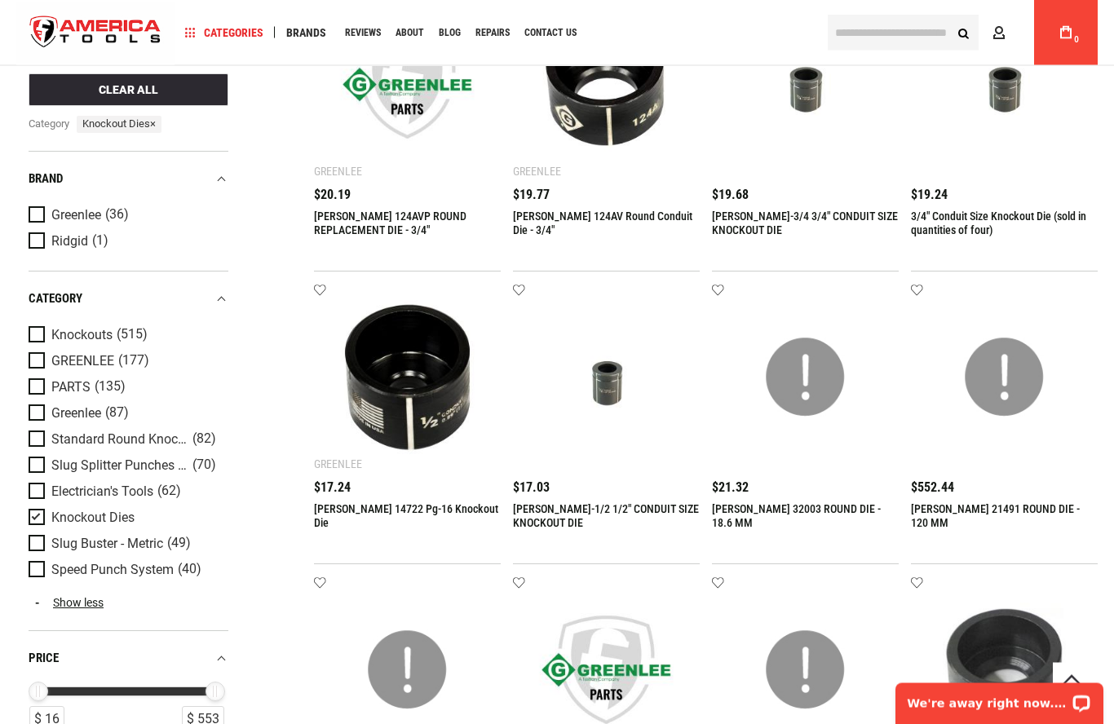
click at [33, 514] on span "Product Filters" at bounding box center [40, 518] width 23 height 18
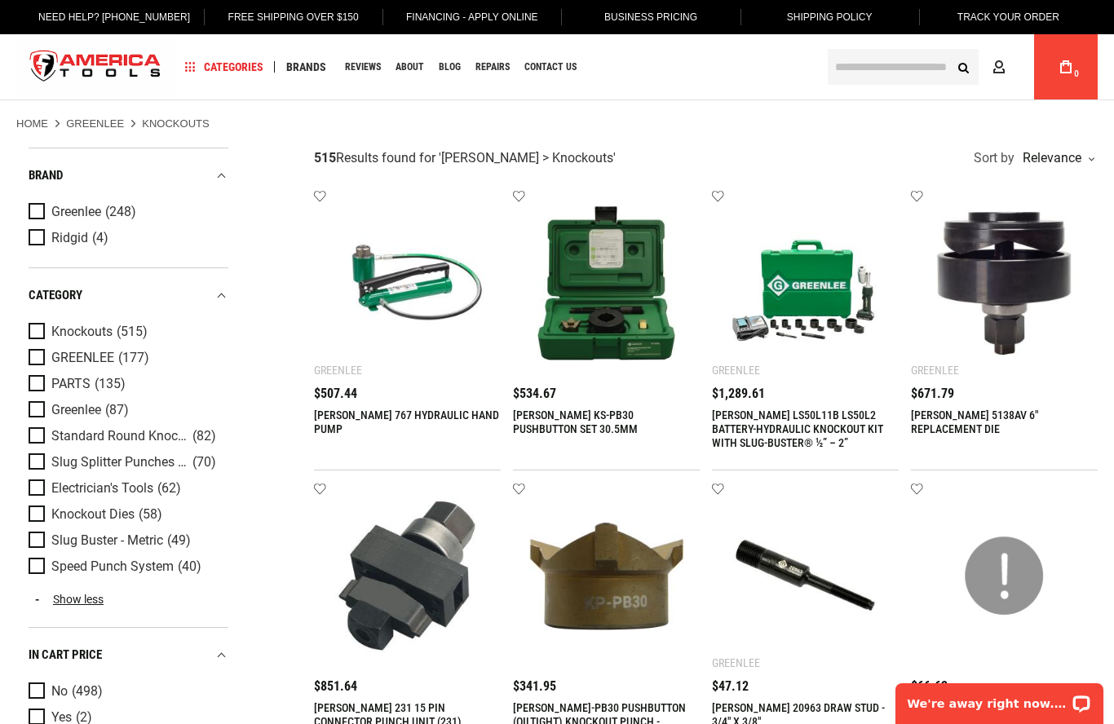
click at [36, 543] on span "Product Filters" at bounding box center [40, 540] width 23 height 18
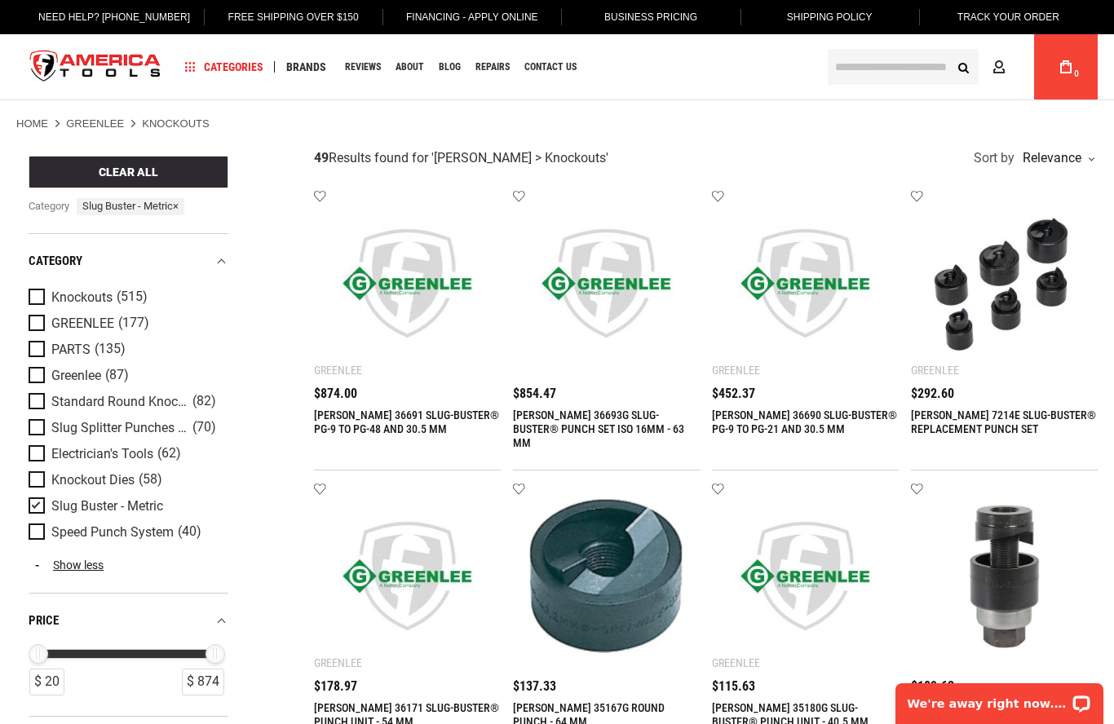
click at [34, 506] on span "Product Filters" at bounding box center [40, 506] width 23 height 18
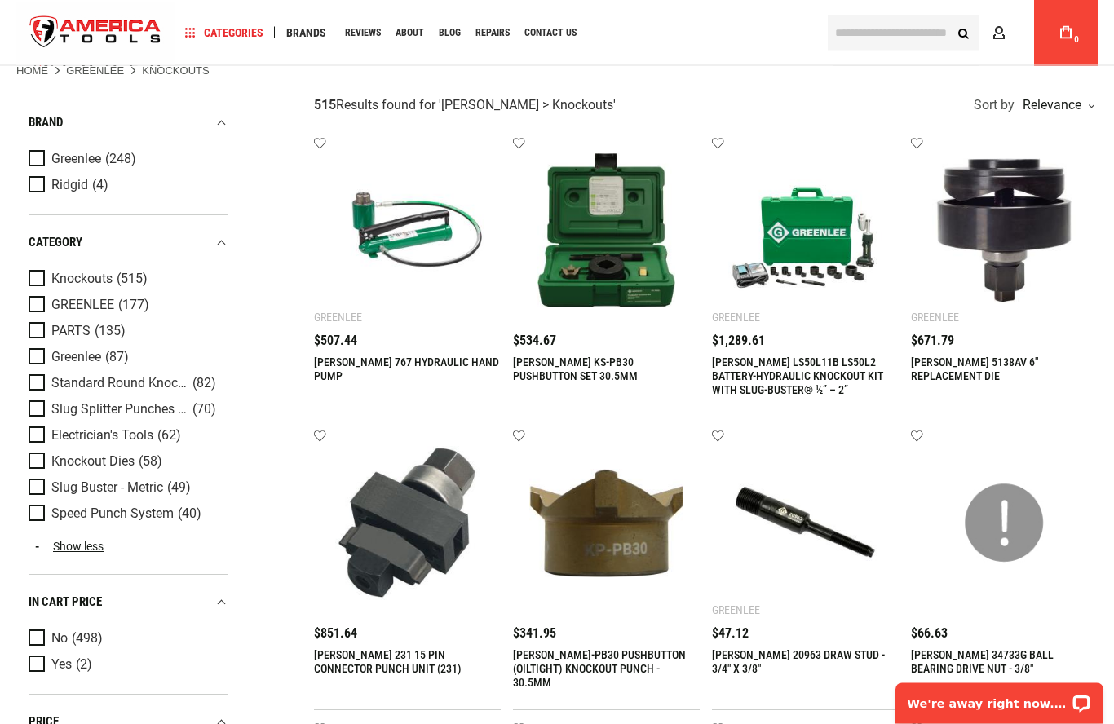
scroll to position [51, 0]
click at [29, 161] on span "Product Filters" at bounding box center [40, 159] width 23 height 18
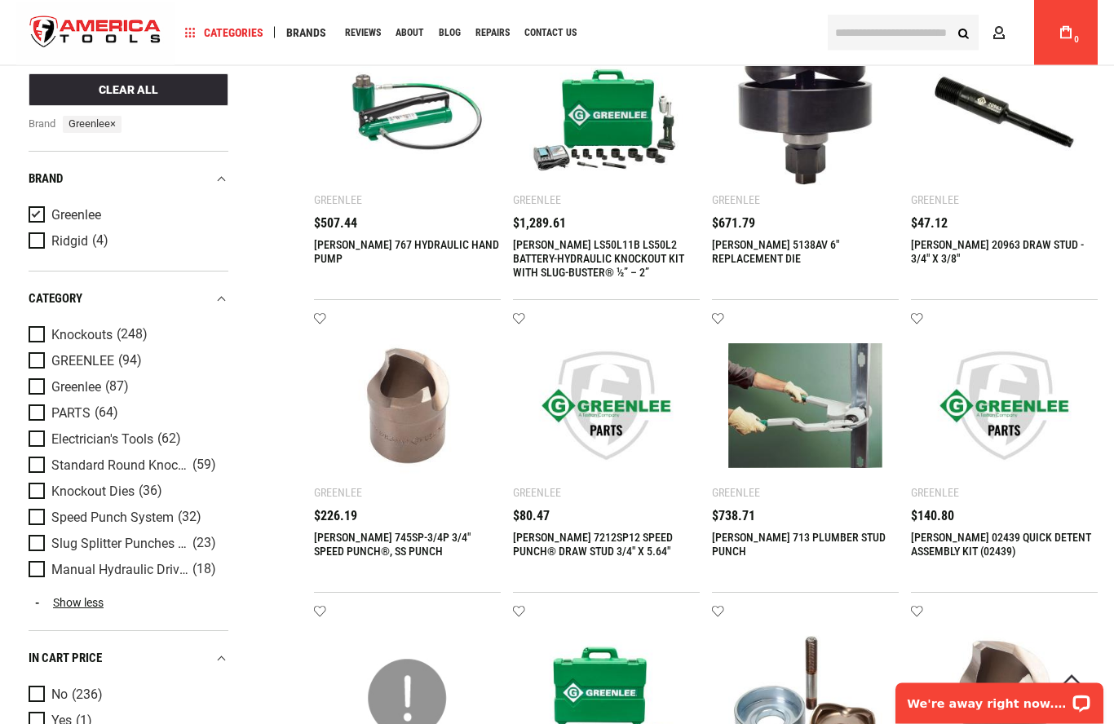
scroll to position [168, 0]
click at [37, 466] on span "Product Filters" at bounding box center [40, 465] width 23 height 18
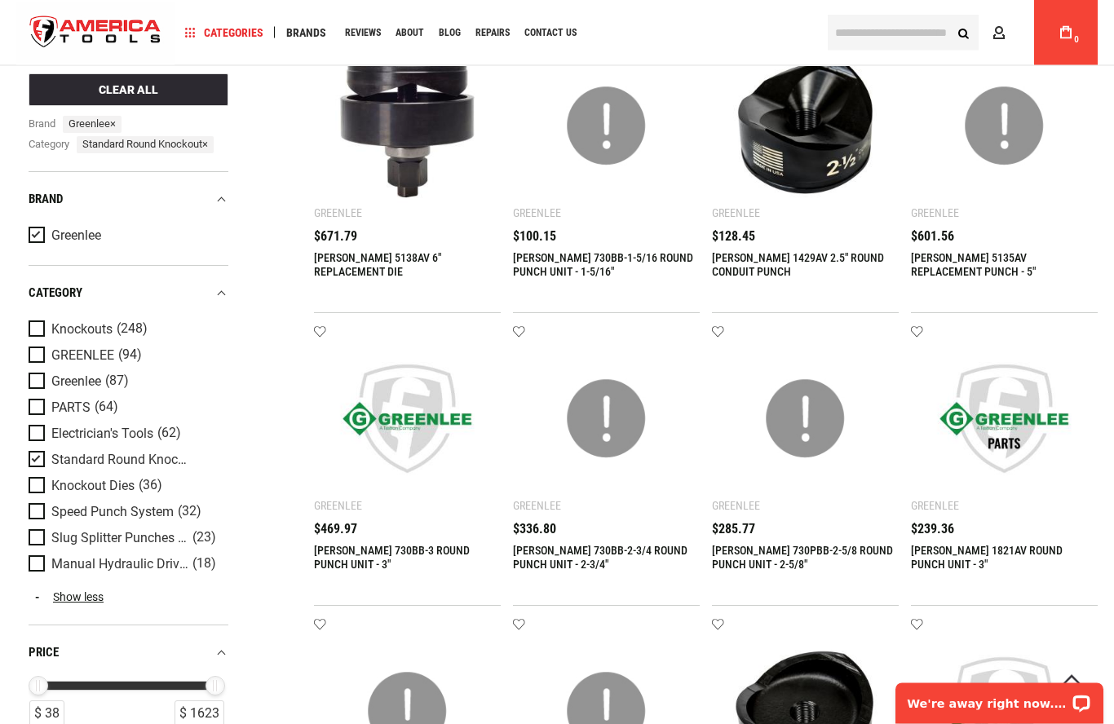
scroll to position [153, 0]
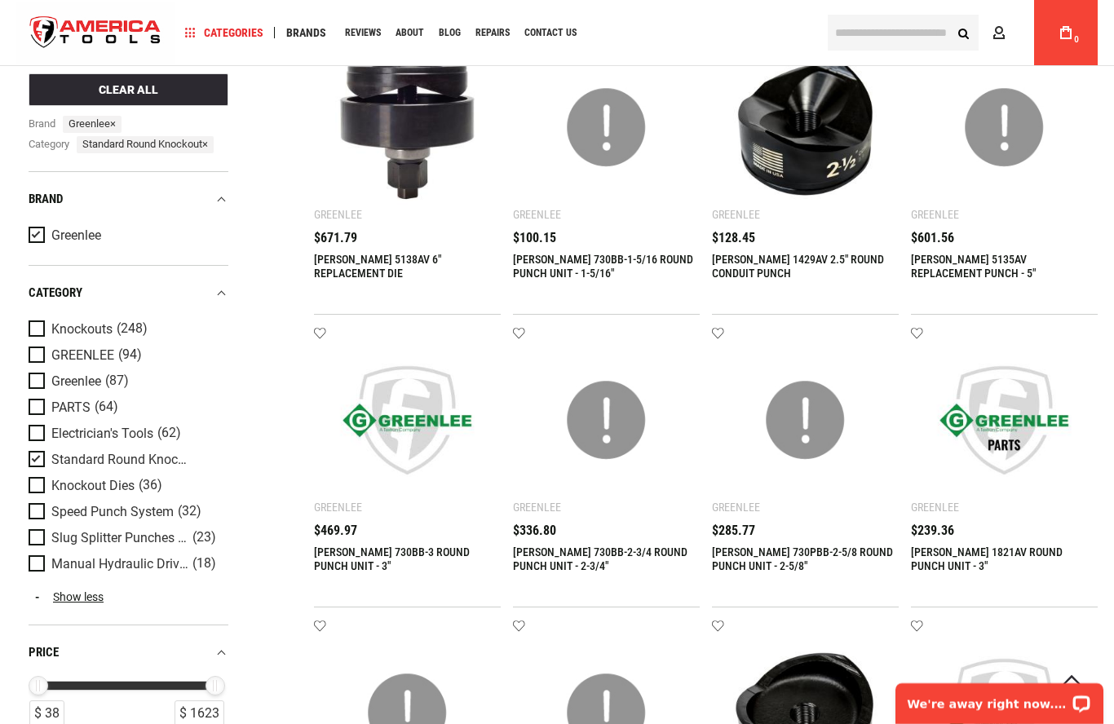
click at [39, 509] on span "Product Filters" at bounding box center [40, 512] width 23 height 18
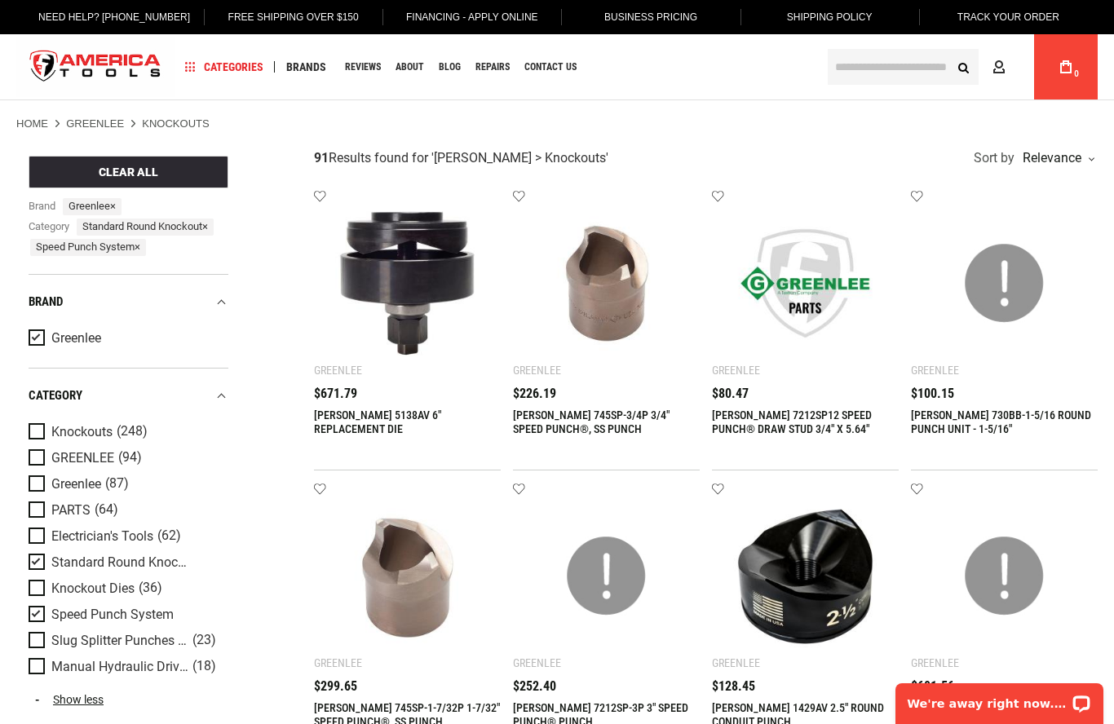
click at [46, 553] on span "Product Filters" at bounding box center [40, 562] width 23 height 18
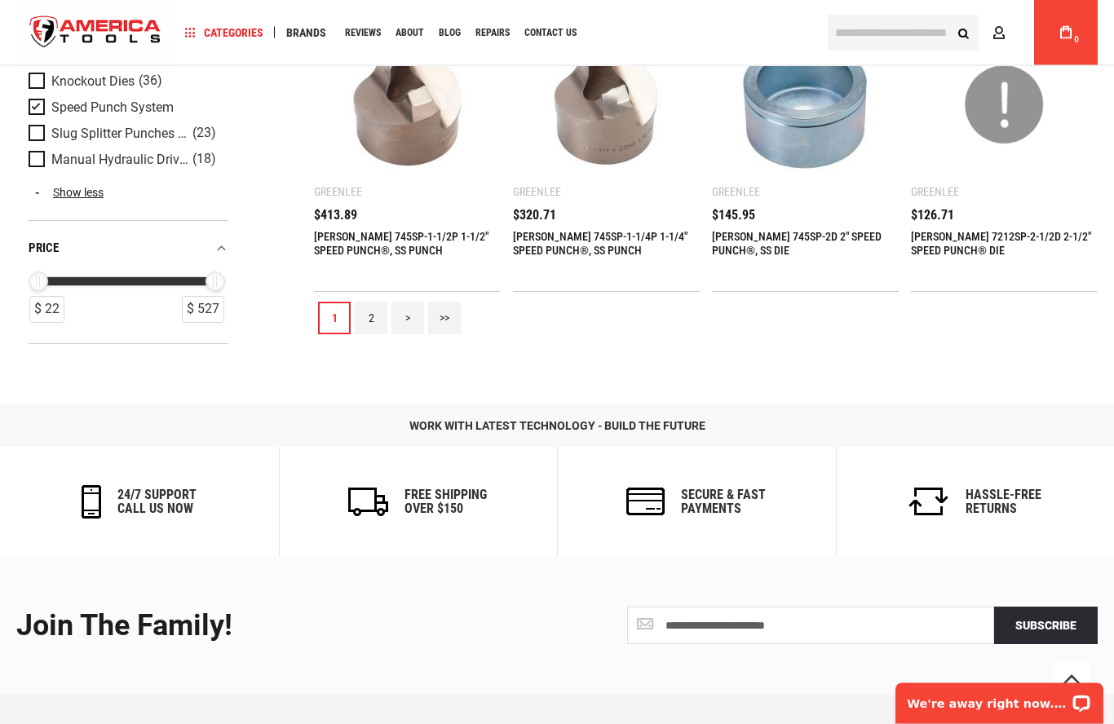
scroll to position [1785, 0]
